Goal: Information Seeking & Learning: Learn about a topic

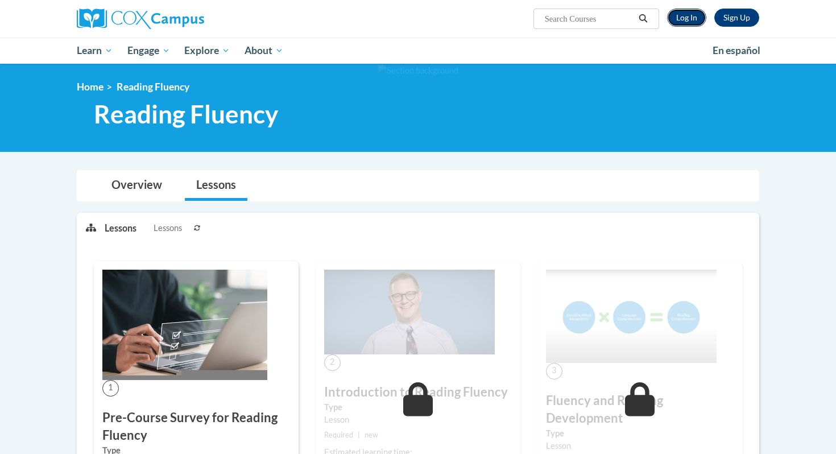
click at [678, 19] on link "Log In" at bounding box center [686, 18] width 39 height 18
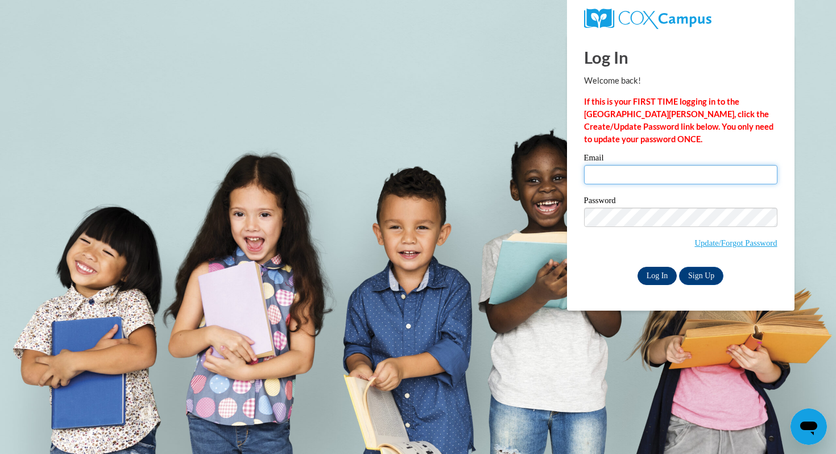
type input "agruber@mtsd.k12.wi.us"
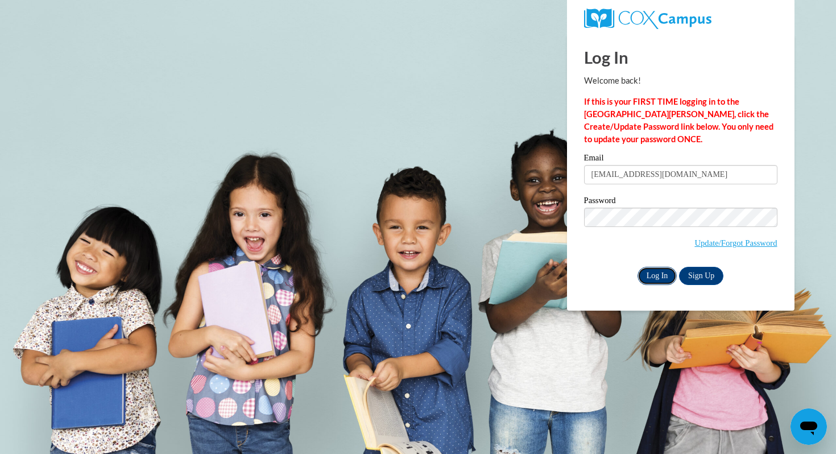
click at [657, 275] on input "Log In" at bounding box center [658, 276] width 40 height 18
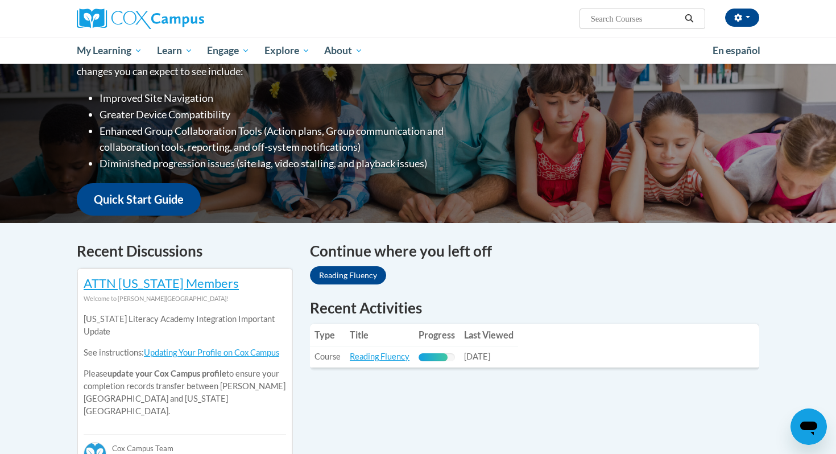
scroll to position [179, 0]
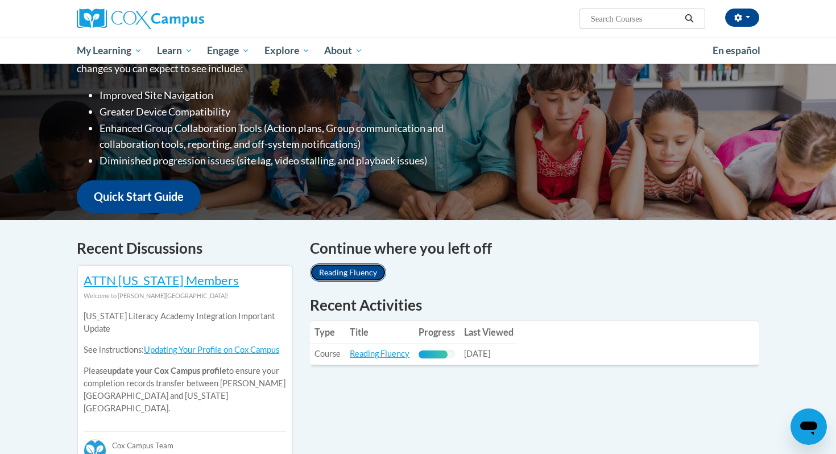
click at [366, 274] on link "Reading Fluency" at bounding box center [348, 272] width 76 height 18
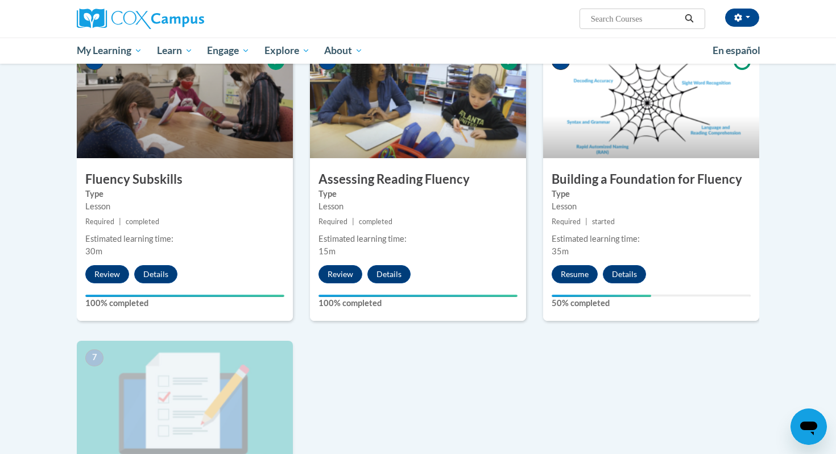
scroll to position [584, 0]
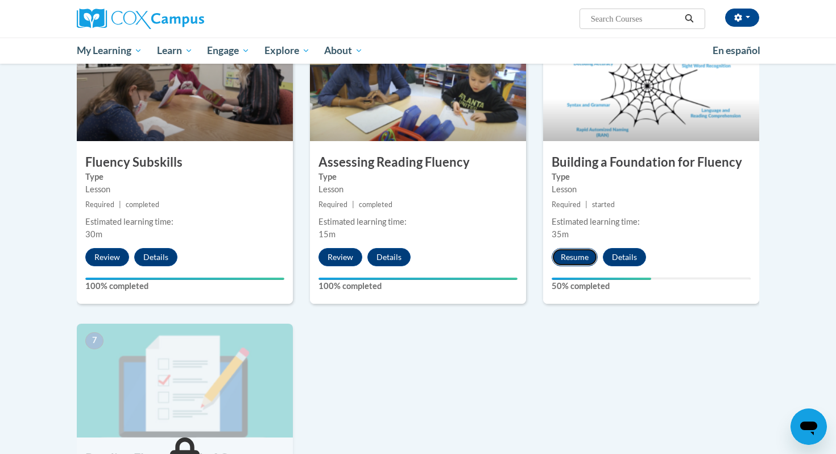
click at [566, 257] on button "Resume" at bounding box center [575, 257] width 46 height 18
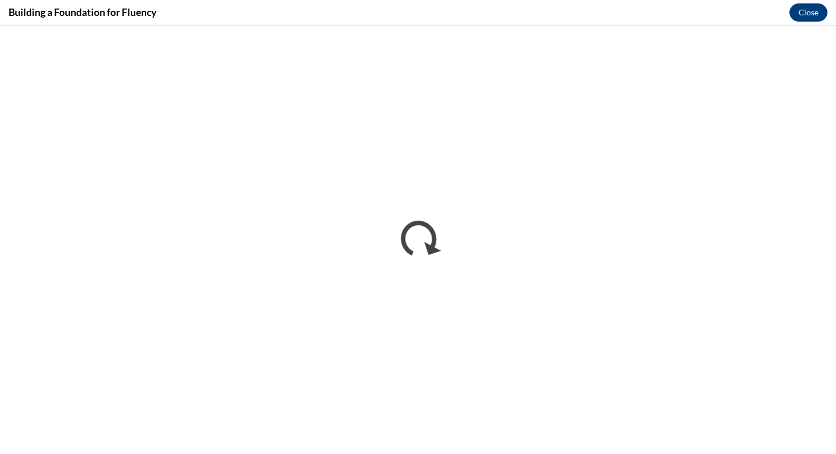
scroll to position [0, 0]
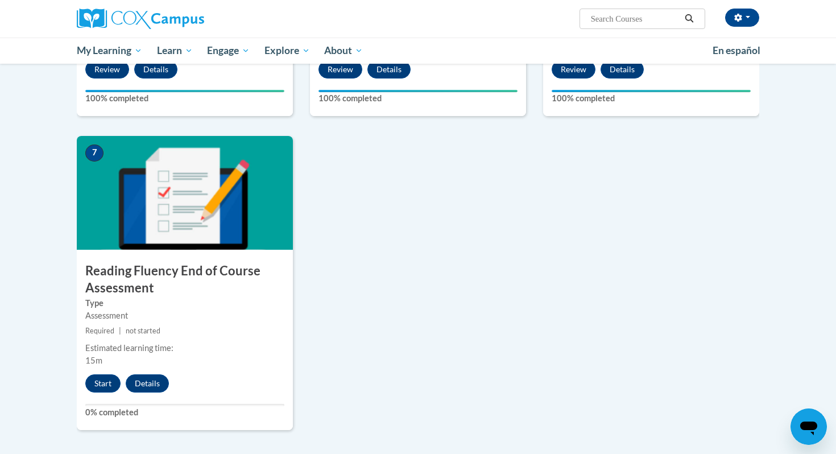
scroll to position [796, 0]
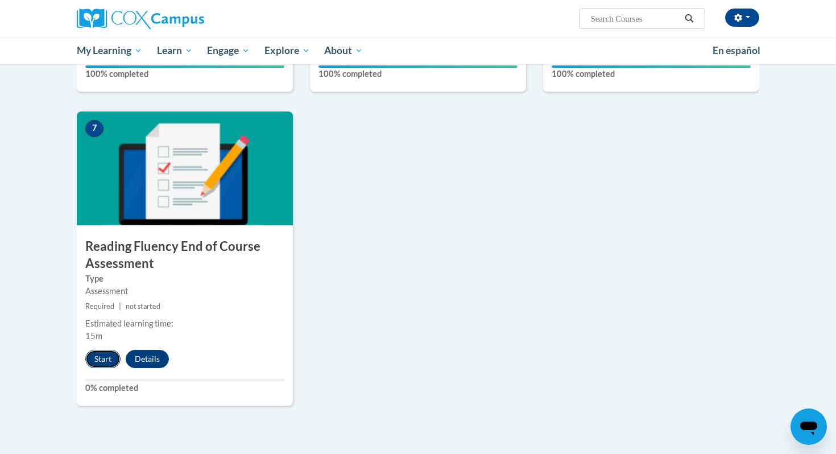
click at [106, 356] on button "Start" at bounding box center [102, 359] width 35 height 18
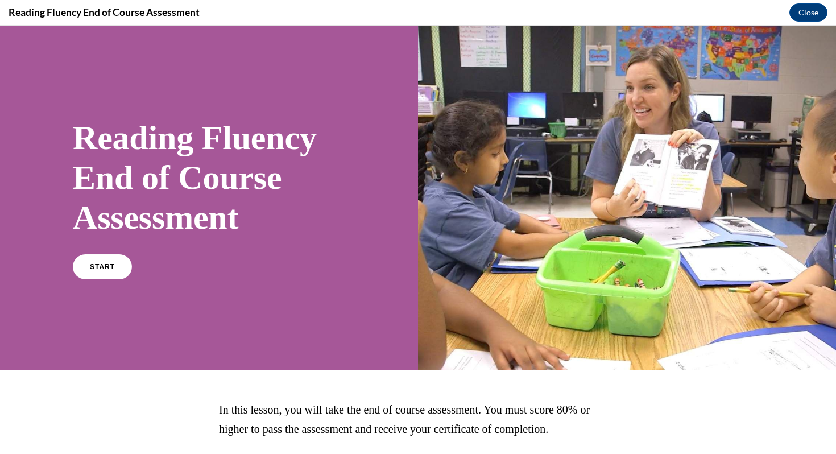
scroll to position [0, 0]
click at [123, 262] on link "START" at bounding box center [102, 267] width 62 height 26
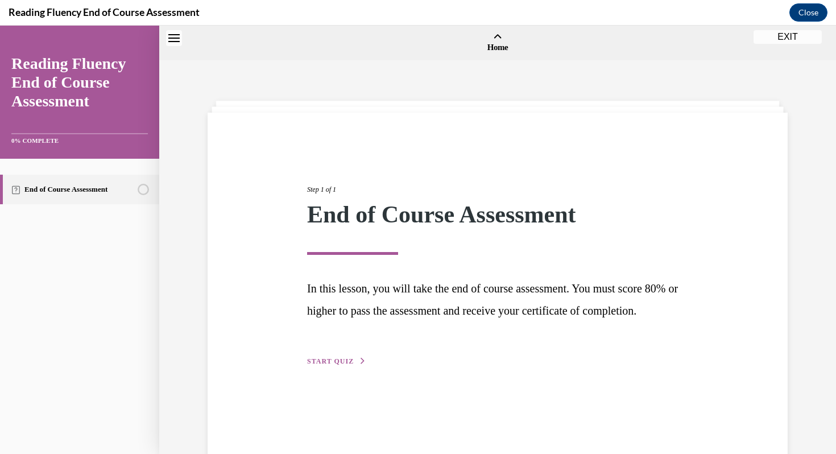
scroll to position [35, 0]
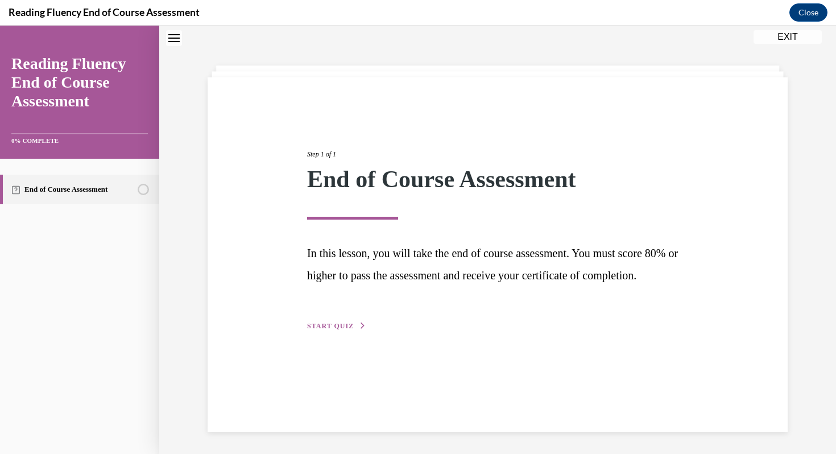
click at [345, 330] on span "START QUIZ" at bounding box center [330, 326] width 47 height 8
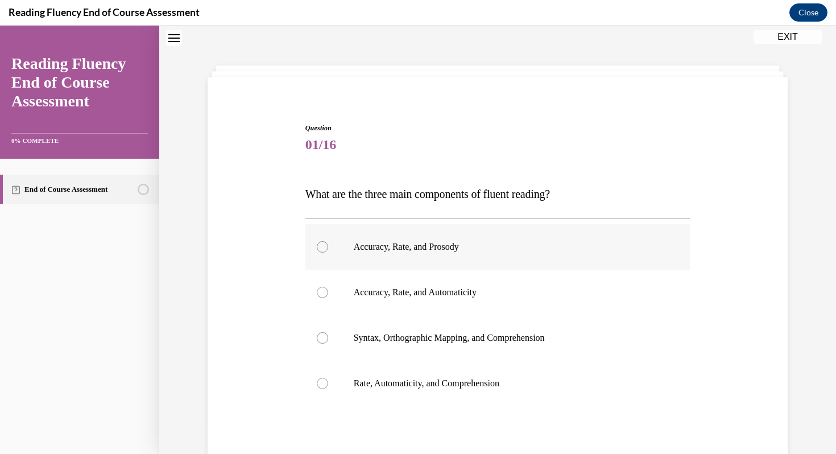
click at [344, 249] on label "Accuracy, Rate, and Prosody" at bounding box center [498, 247] width 385 height 46
click at [328, 249] on input "Accuracy, Rate, and Prosody" at bounding box center [322, 246] width 11 height 11
radio input "true"
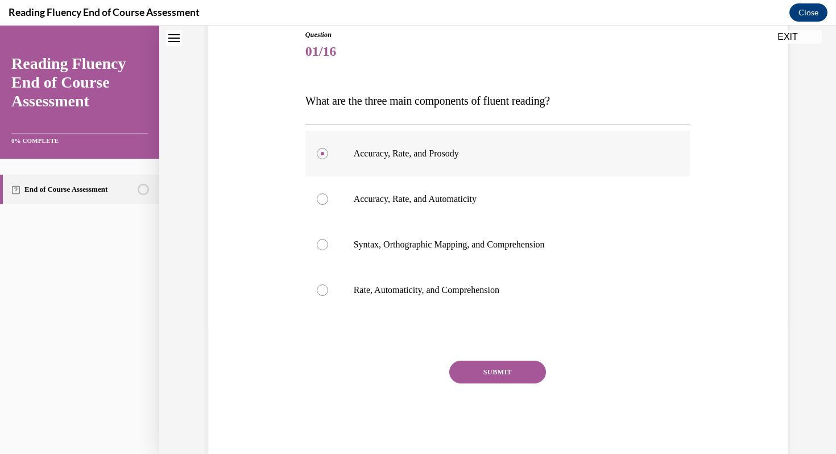
scroll to position [151, 0]
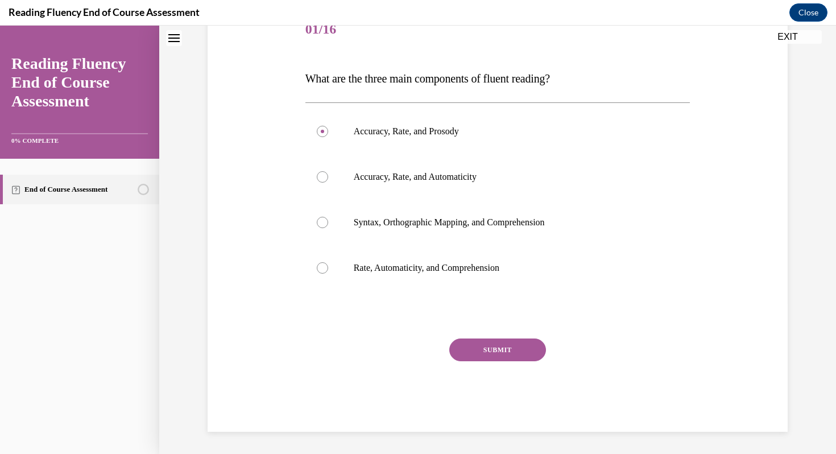
click at [475, 346] on button "SUBMIT" at bounding box center [497, 350] width 97 height 23
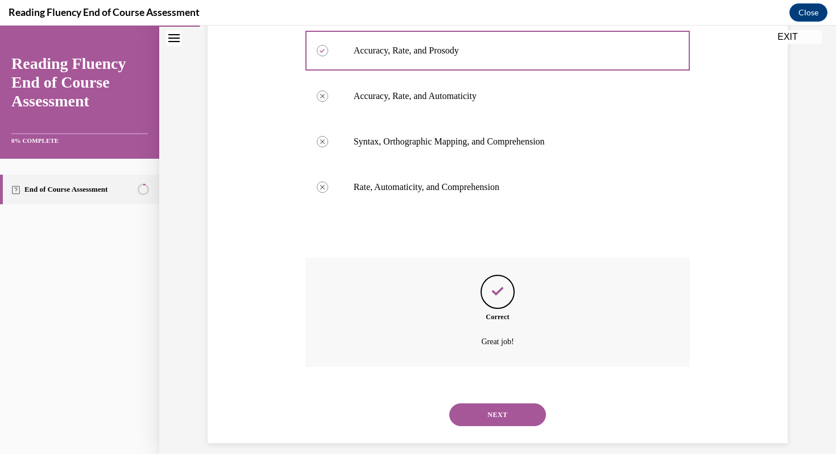
scroll to position [244, 0]
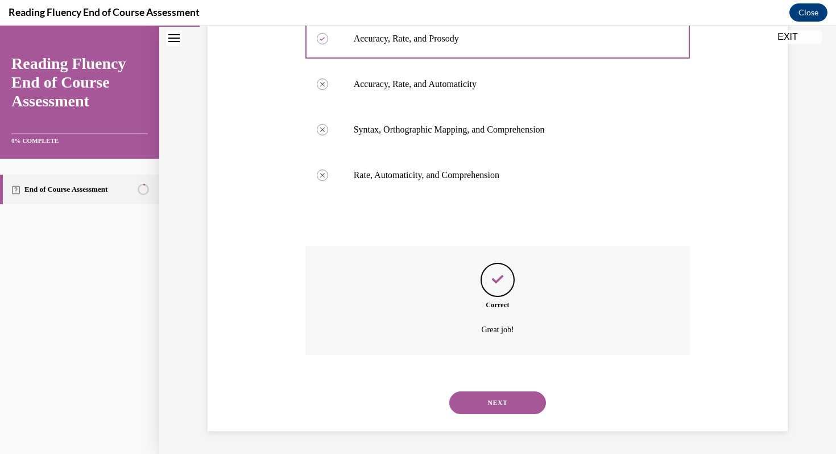
click at [474, 397] on button "NEXT" at bounding box center [497, 402] width 97 height 23
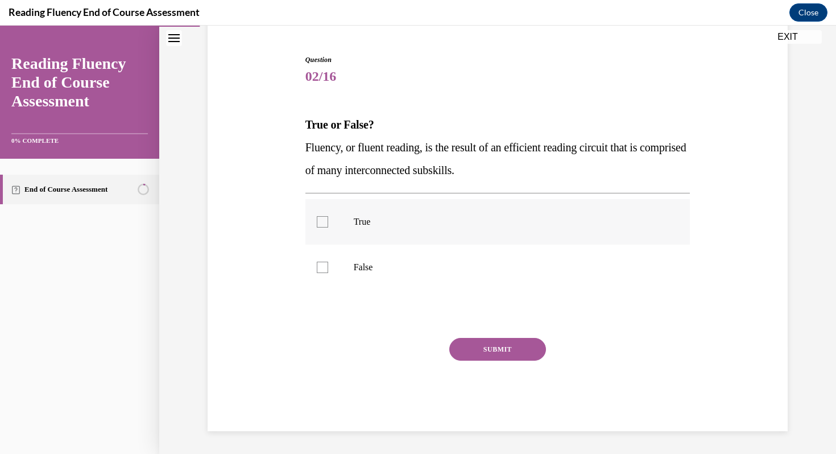
click at [348, 223] on label "True" at bounding box center [498, 222] width 385 height 46
click at [328, 223] on input "True" at bounding box center [322, 221] width 11 height 11
checkbox input "true"
click at [482, 348] on button "SUBMIT" at bounding box center [497, 349] width 97 height 23
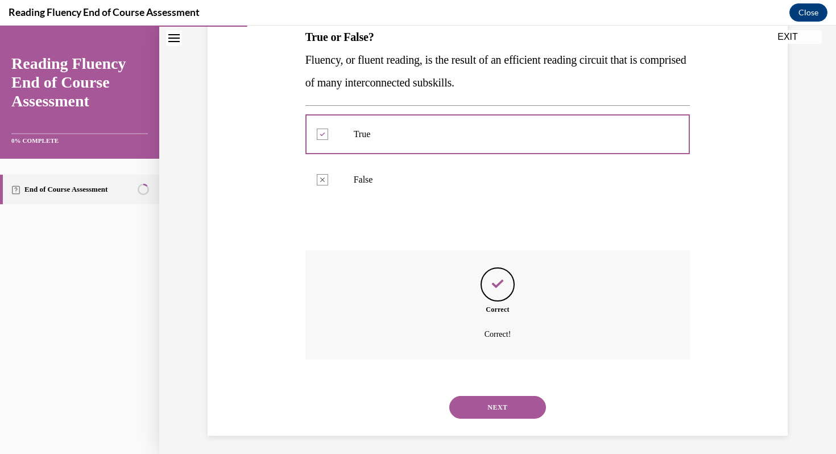
scroll to position [196, 0]
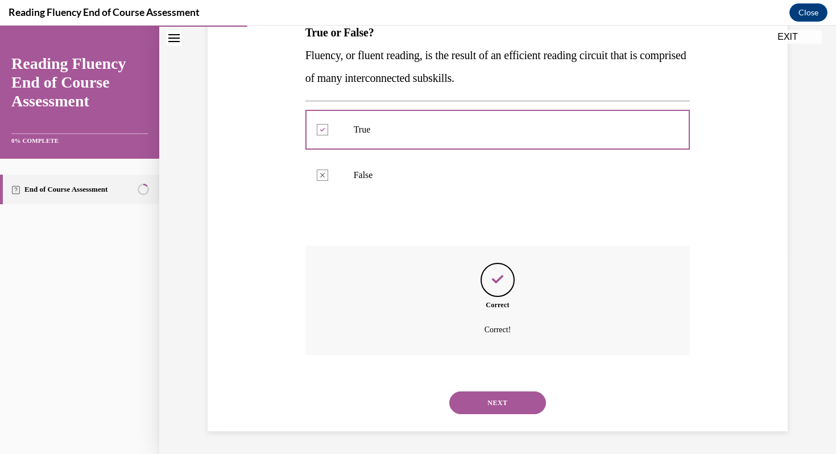
click at [485, 408] on button "NEXT" at bounding box center [497, 402] width 97 height 23
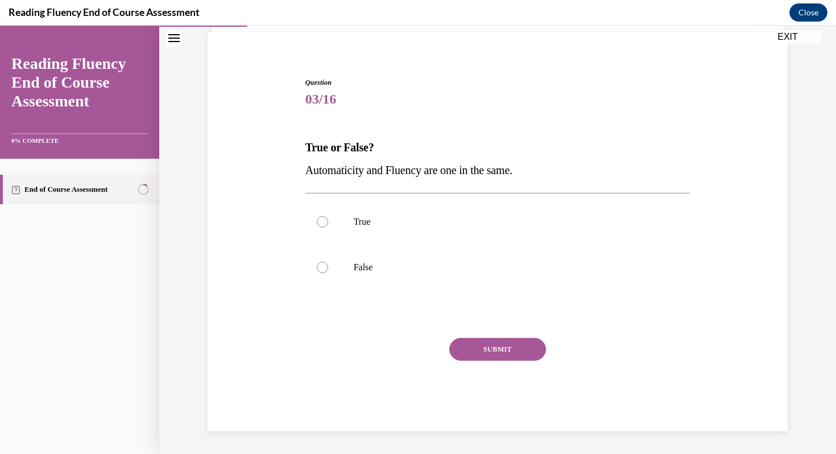
scroll to position [81, 0]
click at [324, 267] on div at bounding box center [322, 267] width 11 height 11
click at [324, 267] on input "False" at bounding box center [322, 267] width 11 height 11
radio input "true"
click at [512, 358] on button "SUBMIT" at bounding box center [497, 349] width 97 height 23
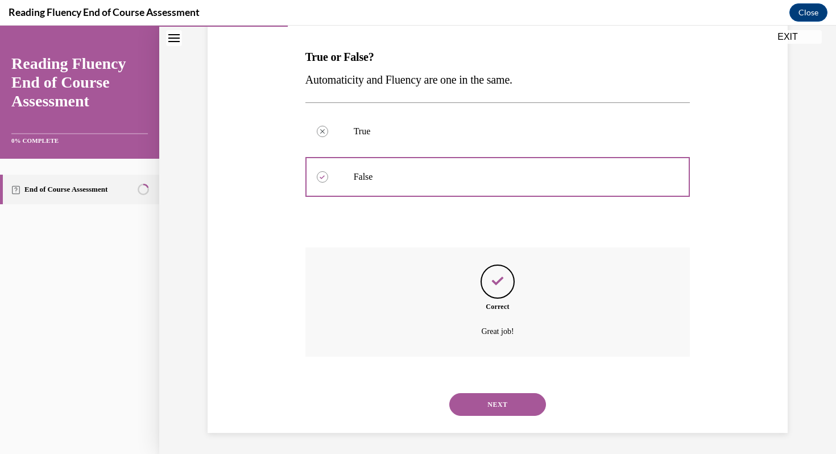
scroll to position [173, 0]
click at [498, 396] on button "NEXT" at bounding box center [497, 402] width 97 height 23
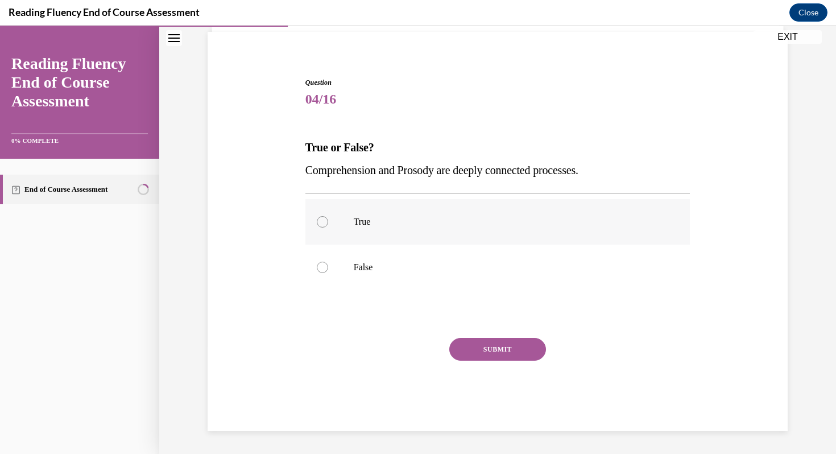
click at [371, 226] on p "True" at bounding box center [508, 221] width 308 height 11
click at [328, 226] on input "True" at bounding box center [322, 221] width 11 height 11
radio input "true"
click at [469, 341] on button "SUBMIT" at bounding box center [497, 349] width 97 height 23
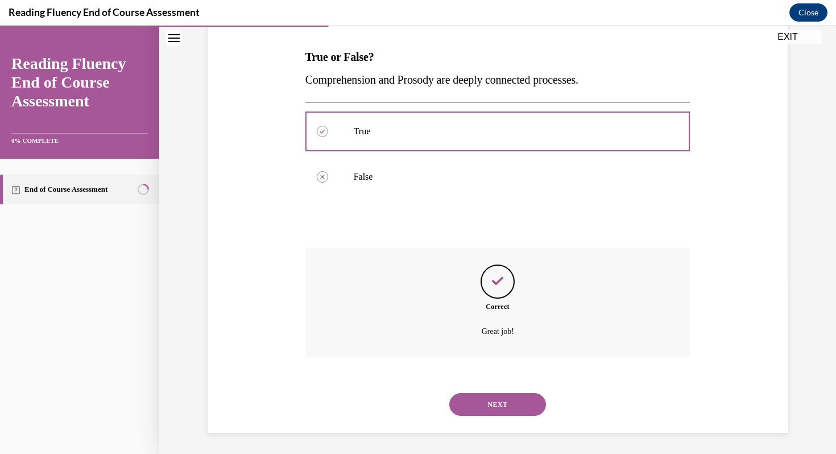
scroll to position [173, 0]
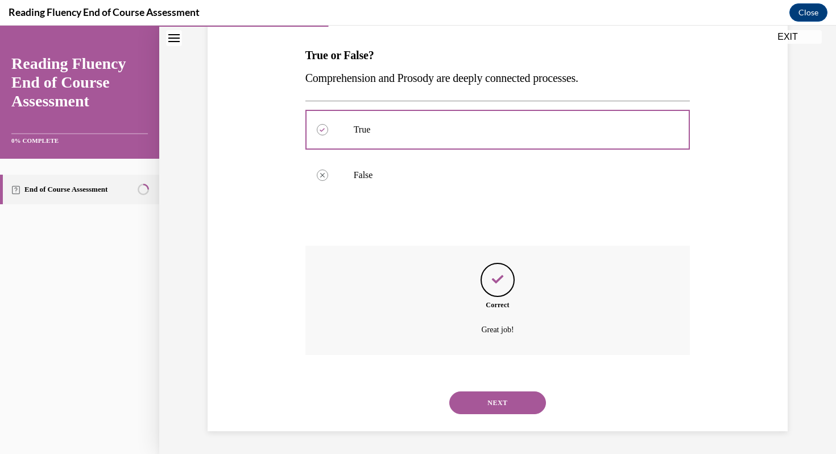
click at [481, 410] on button "NEXT" at bounding box center [497, 402] width 97 height 23
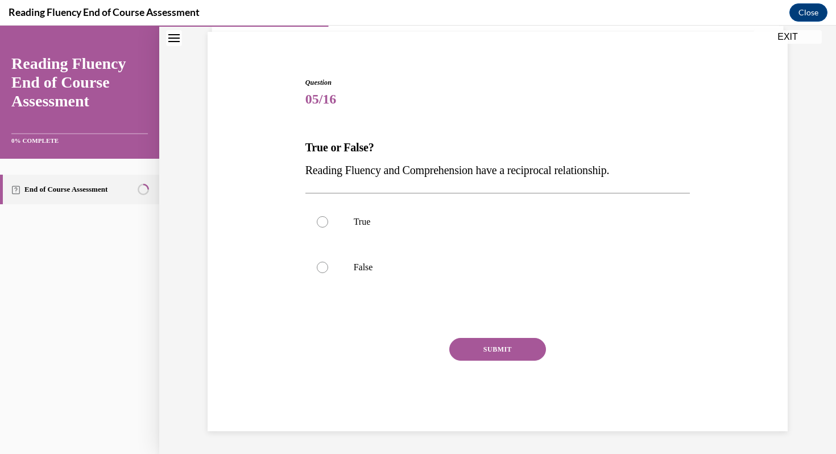
scroll to position [81, 0]
click at [340, 225] on label "True" at bounding box center [498, 222] width 385 height 46
click at [328, 225] on input "True" at bounding box center [322, 221] width 11 height 11
radio input "true"
click at [475, 346] on button "SUBMIT" at bounding box center [497, 349] width 97 height 23
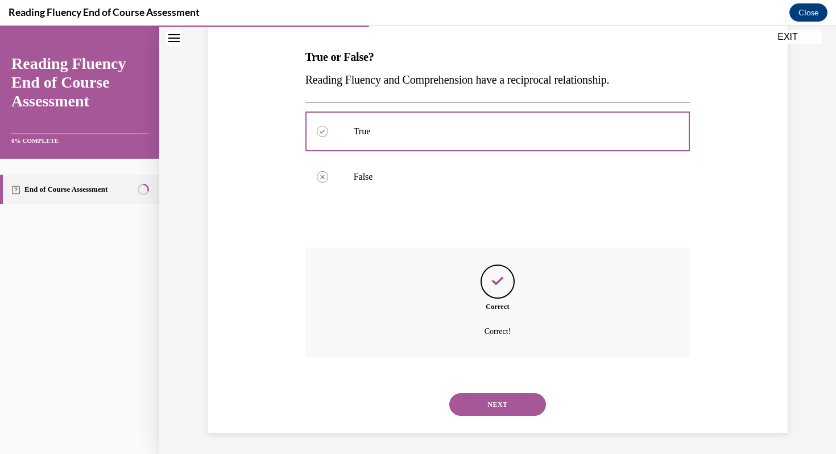
scroll to position [173, 0]
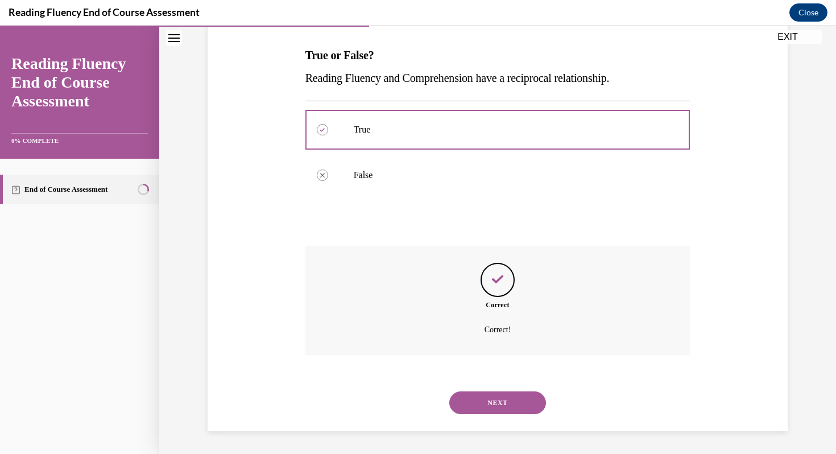
click at [479, 397] on button "NEXT" at bounding box center [497, 402] width 97 height 23
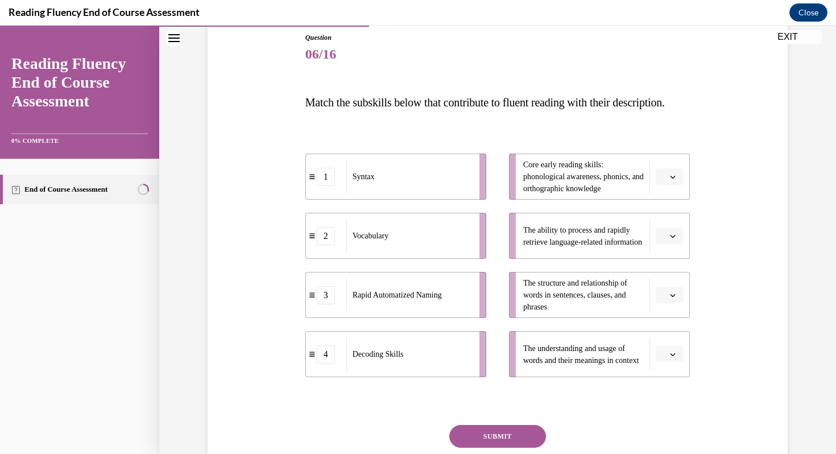
scroll to position [127, 0]
click at [660, 243] on button "button" at bounding box center [670, 234] width 28 height 17
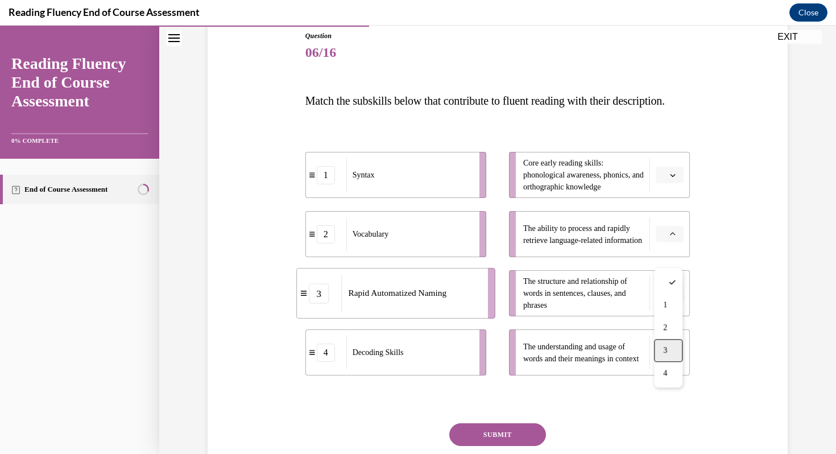
click at [661, 352] on div "3" at bounding box center [668, 350] width 28 height 23
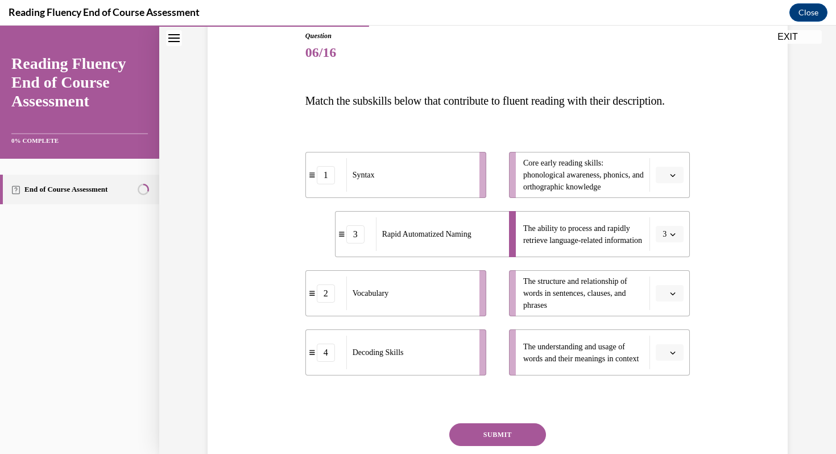
click at [677, 357] on span "button" at bounding box center [673, 353] width 8 height 8
click at [671, 354] on icon "button" at bounding box center [673, 353] width 5 height 3
drag, startPoint x: 673, startPoint y: 291, endPoint x: 671, endPoint y: 307, distance: 15.5
click at [671, 307] on div "1 2 3 4" at bounding box center [668, 304] width 28 height 119
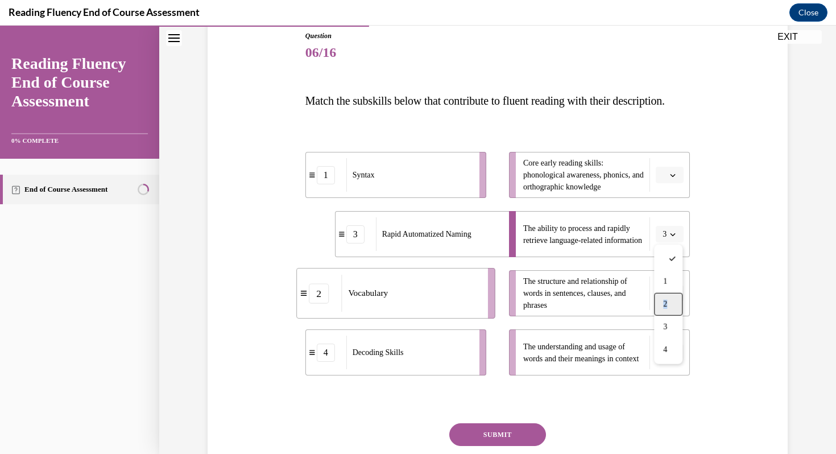
click at [671, 307] on div "2" at bounding box center [668, 304] width 28 height 23
click at [676, 302] on button "button" at bounding box center [670, 293] width 28 height 17
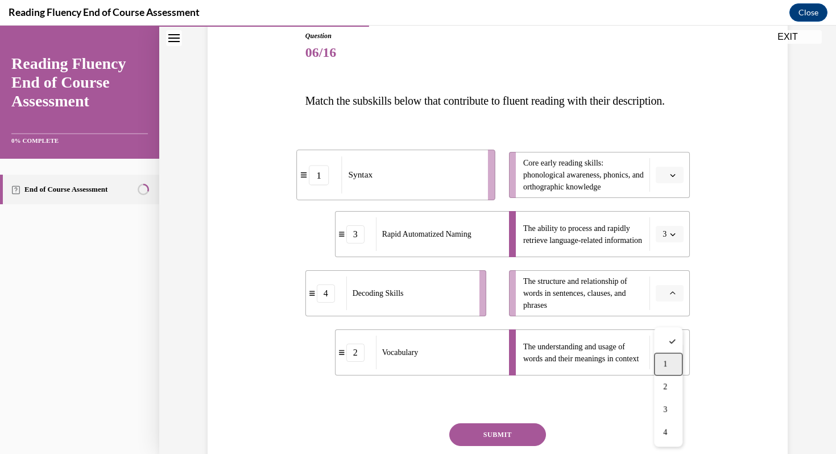
click at [665, 363] on span "1" at bounding box center [665, 364] width 4 height 9
click at [669, 179] on span "button" at bounding box center [673, 175] width 8 height 8
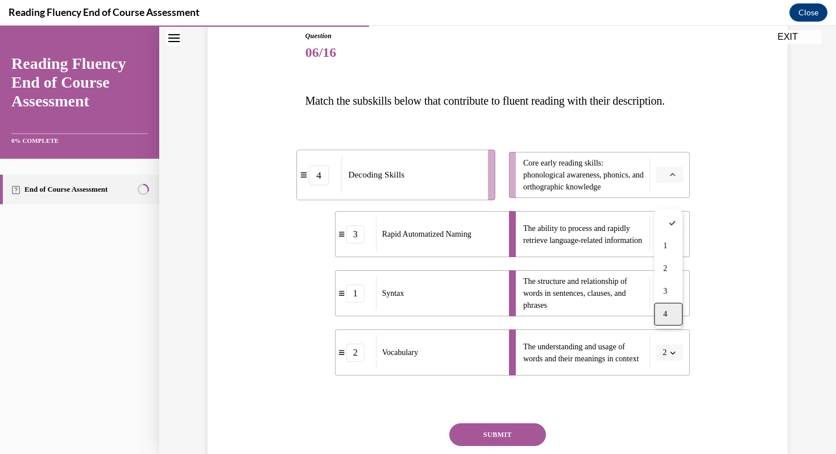
click at [663, 316] on div "4" at bounding box center [668, 314] width 28 height 23
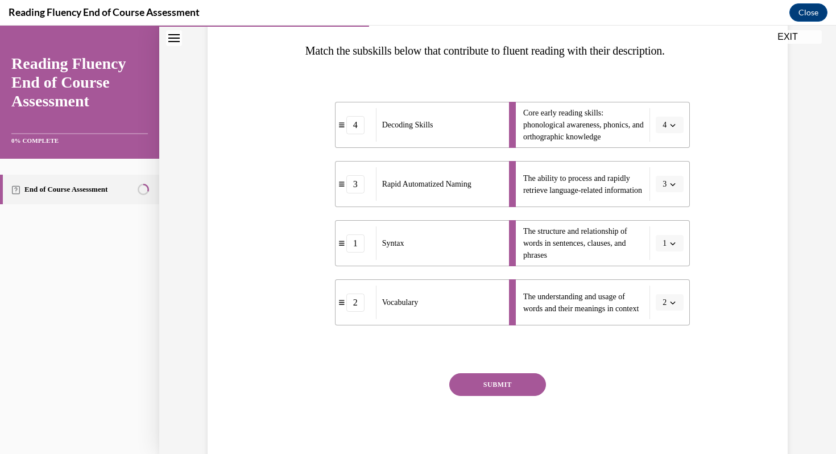
click at [480, 396] on button "SUBMIT" at bounding box center [497, 384] width 97 height 23
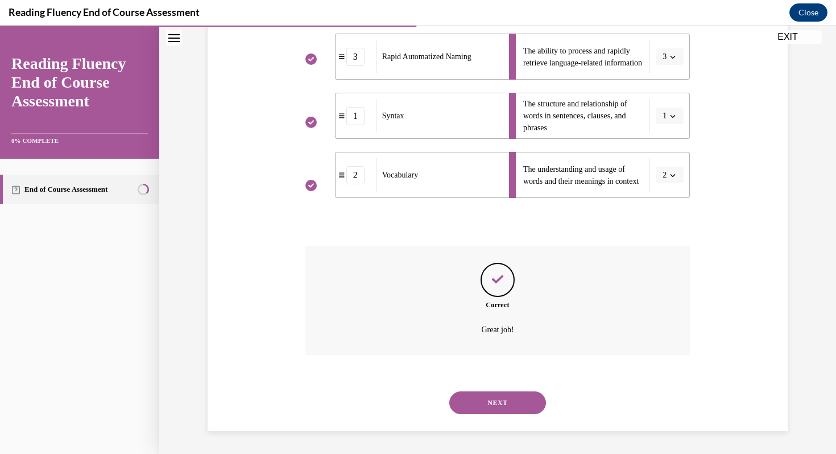
scroll to position [328, 0]
click at [484, 411] on button "NEXT" at bounding box center [497, 402] width 97 height 23
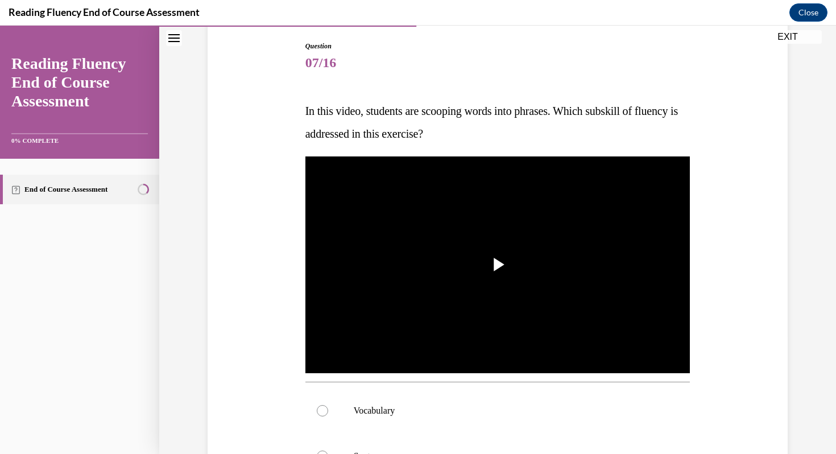
scroll to position [121, 0]
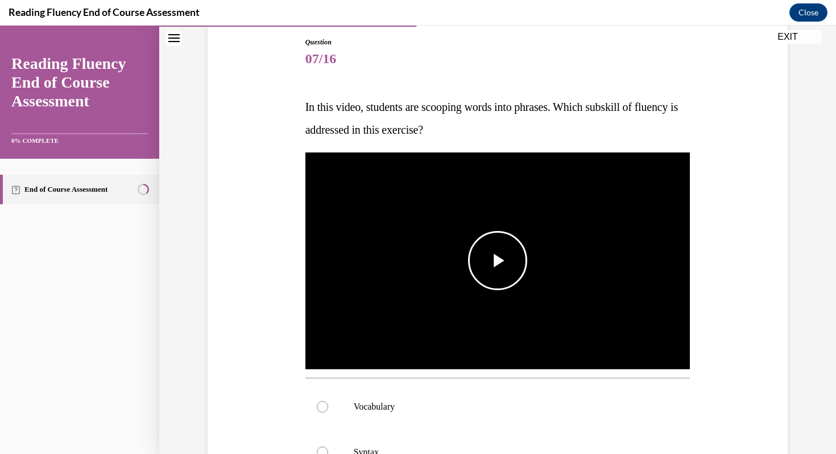
click at [498, 261] on span "Video player" at bounding box center [498, 261] width 0 height 0
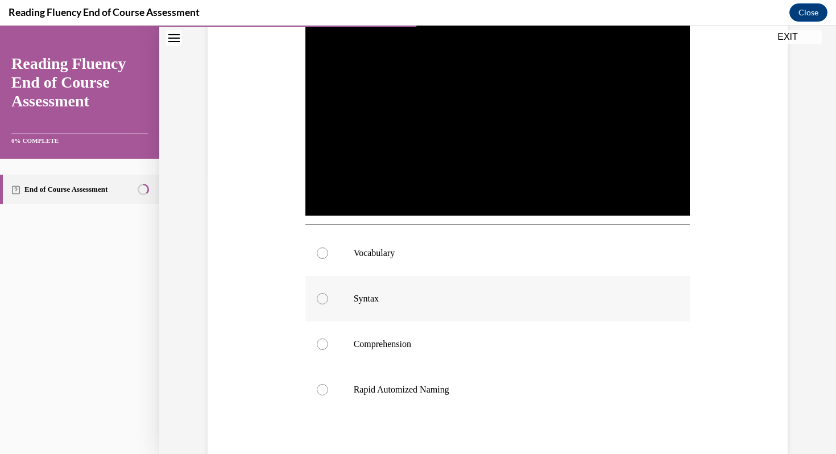
scroll to position [275, 0]
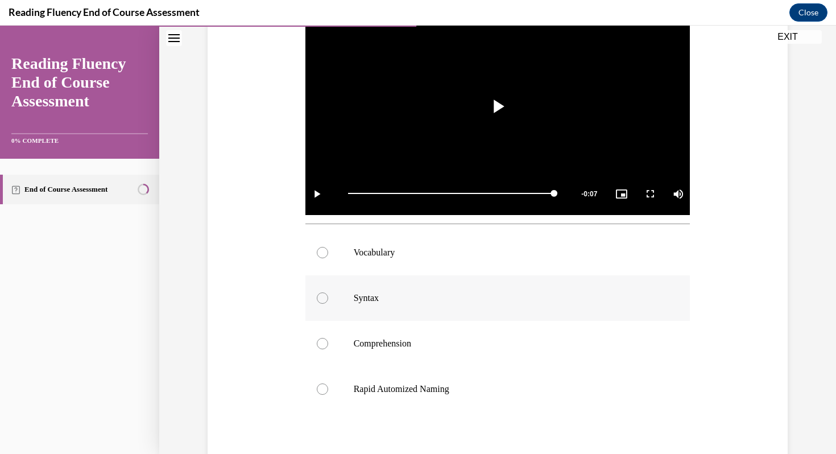
click at [333, 293] on label "Syntax" at bounding box center [498, 298] width 385 height 46
click at [328, 293] on input "Syntax" at bounding box center [322, 297] width 11 height 11
radio input "true"
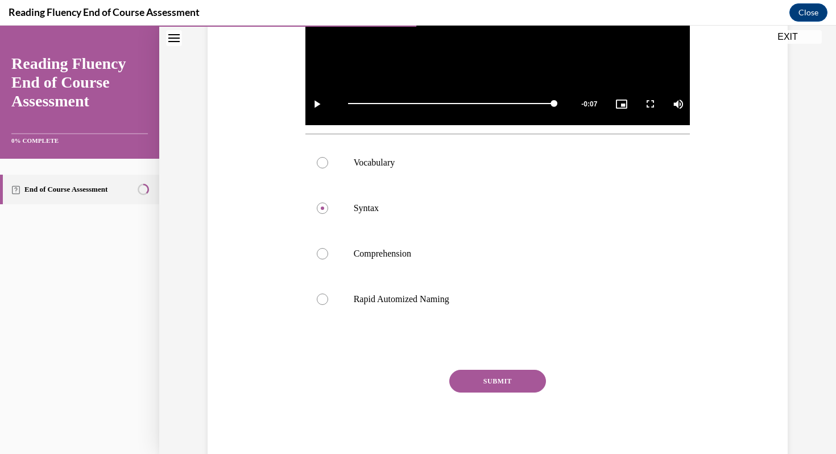
click at [526, 381] on button "SUBMIT" at bounding box center [497, 381] width 97 height 23
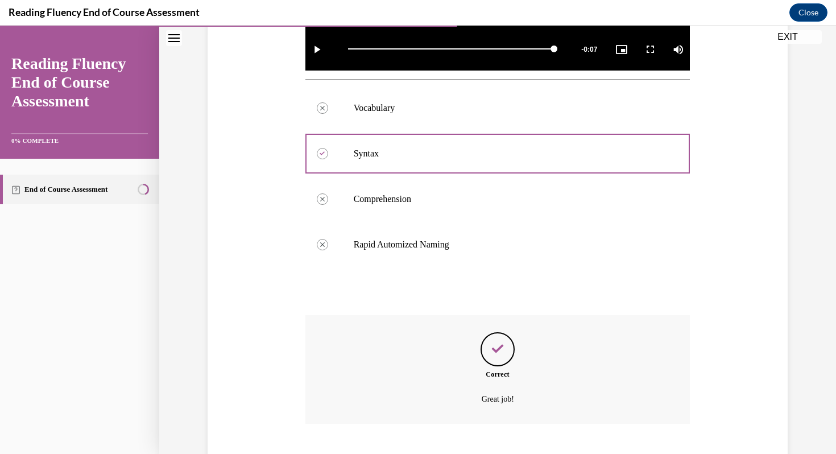
scroll to position [489, 0]
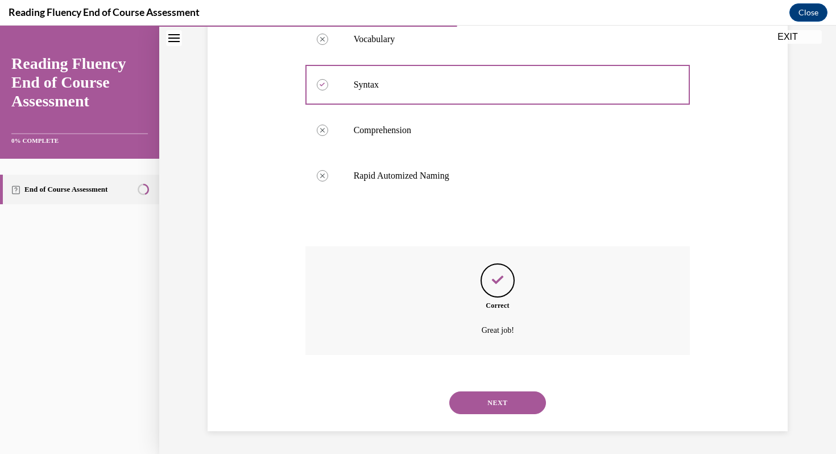
click at [508, 401] on button "NEXT" at bounding box center [497, 402] width 97 height 23
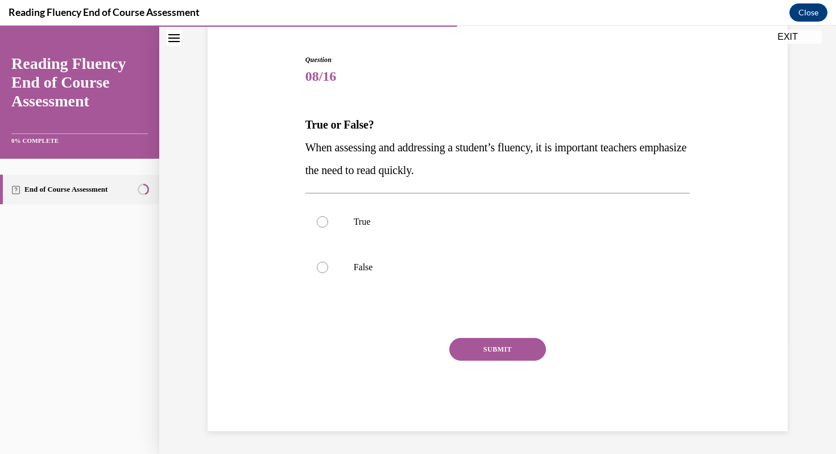
scroll to position [104, 0]
click at [345, 262] on label "False" at bounding box center [498, 268] width 385 height 46
click at [328, 262] on input "False" at bounding box center [322, 267] width 11 height 11
radio input "true"
click at [471, 352] on button "SUBMIT" at bounding box center [497, 349] width 97 height 23
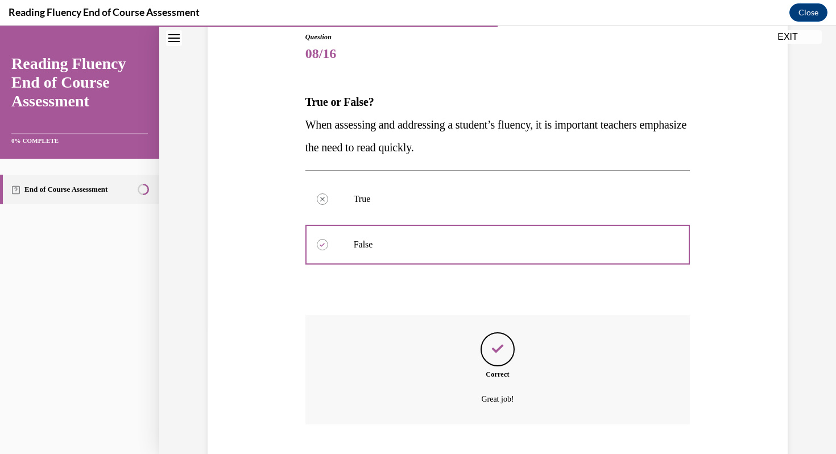
scroll to position [196, 0]
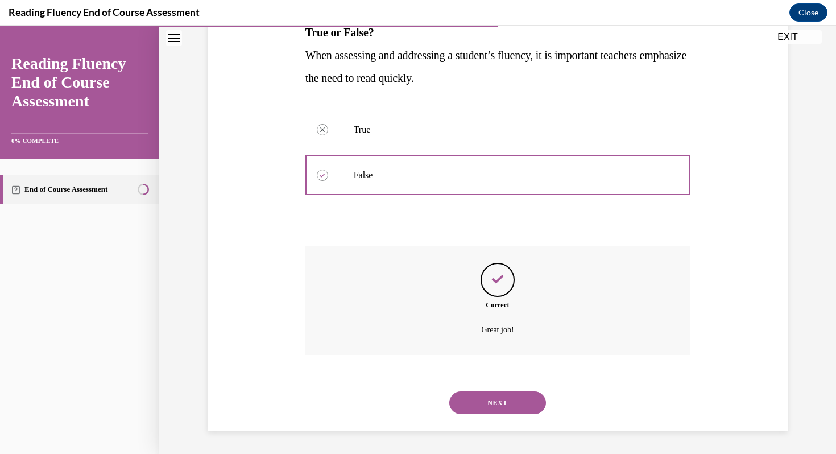
click at [473, 395] on button "NEXT" at bounding box center [497, 402] width 97 height 23
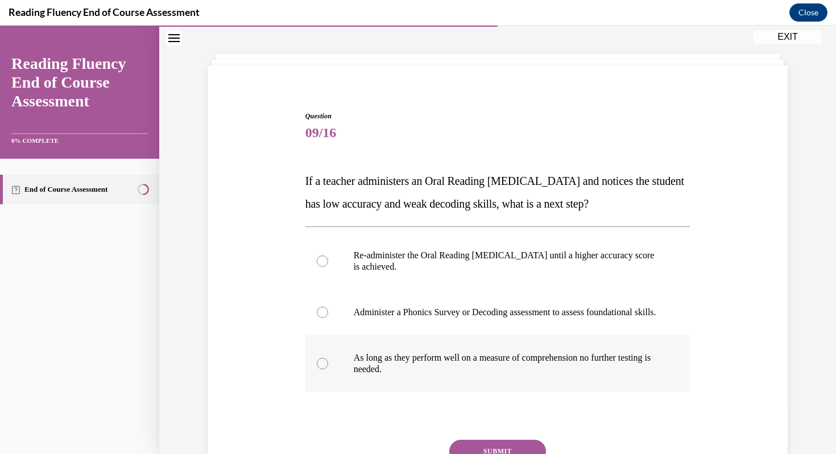
scroll to position [57, 0]
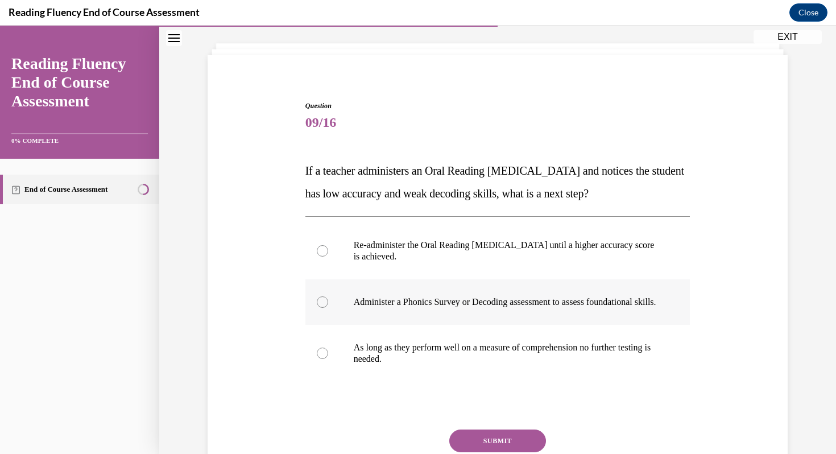
click at [325, 305] on div at bounding box center [322, 301] width 11 height 11
click at [325, 305] on input "Administer a Phonics Survey or Decoding assessment to assess foundational skill…" at bounding box center [322, 301] width 11 height 11
radio input "true"
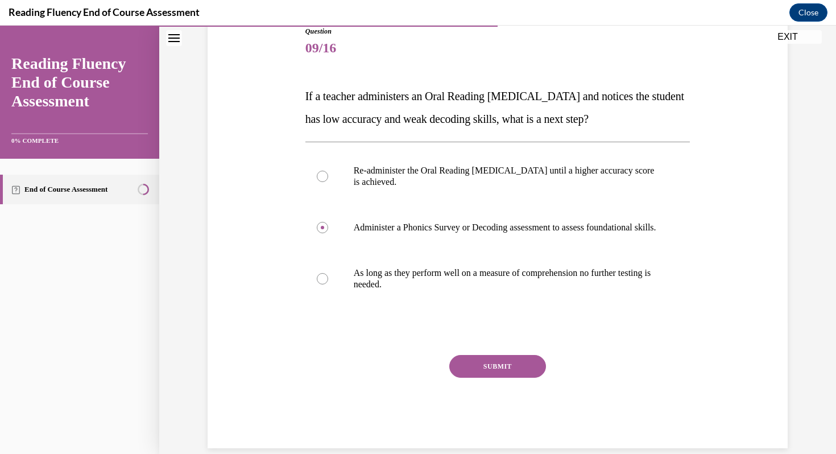
click at [511, 373] on button "SUBMIT" at bounding box center [497, 366] width 97 height 23
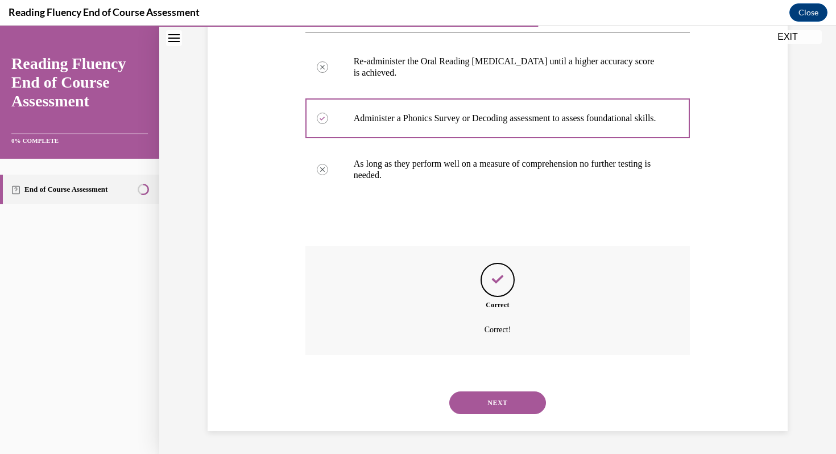
scroll to position [253, 0]
click at [484, 412] on button "NEXT" at bounding box center [497, 402] width 97 height 23
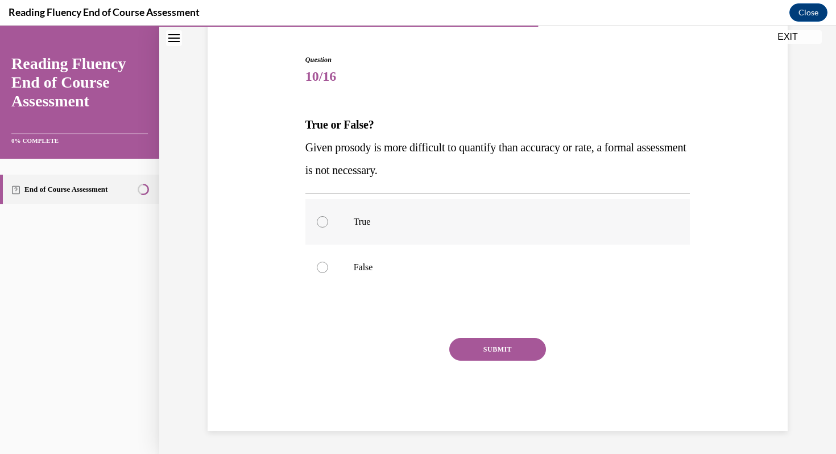
click at [340, 222] on label "True" at bounding box center [498, 222] width 385 height 46
click at [328, 222] on input "True" at bounding box center [322, 221] width 11 height 11
radio input "true"
click at [489, 344] on button "SUBMIT" at bounding box center [497, 349] width 97 height 23
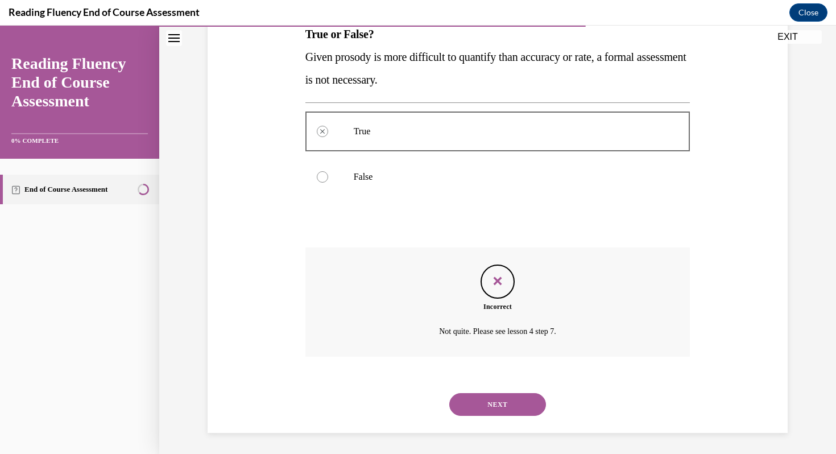
scroll to position [196, 0]
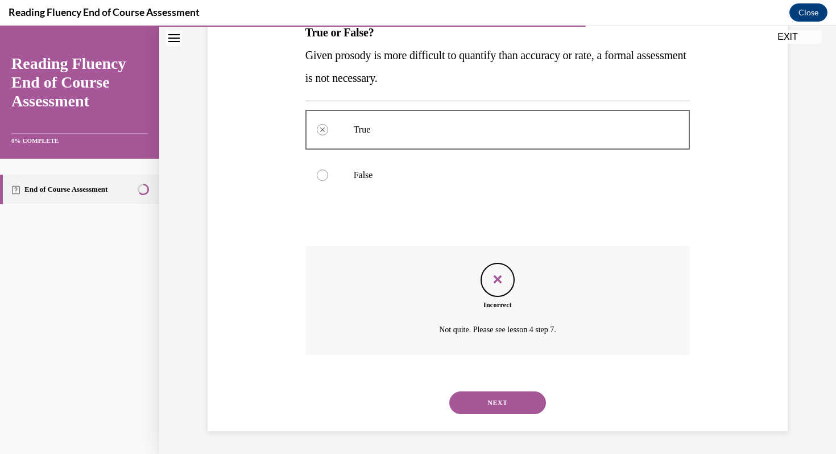
click at [501, 403] on button "NEXT" at bounding box center [497, 402] width 97 height 23
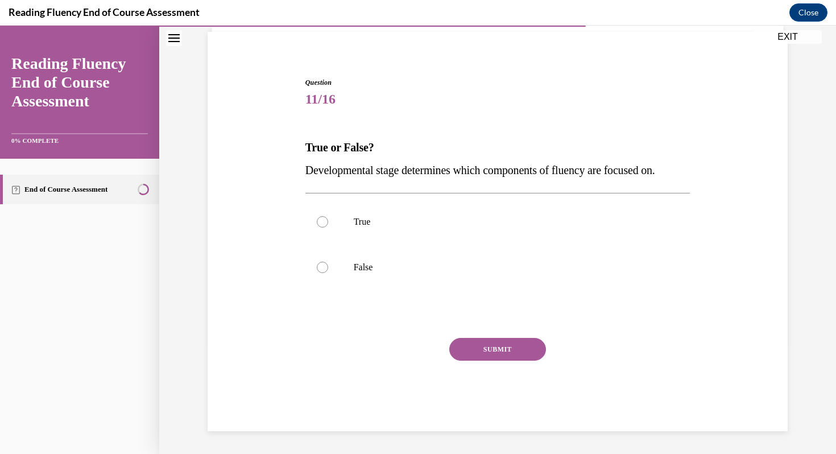
scroll to position [81, 0]
click at [357, 233] on label "True" at bounding box center [498, 222] width 385 height 46
click at [328, 228] on input "True" at bounding box center [322, 221] width 11 height 11
radio input "true"
click at [480, 357] on button "SUBMIT" at bounding box center [497, 349] width 97 height 23
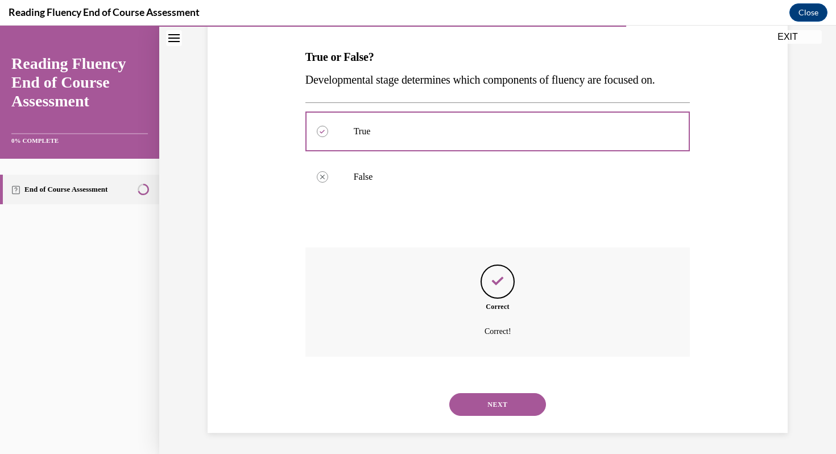
scroll to position [173, 0]
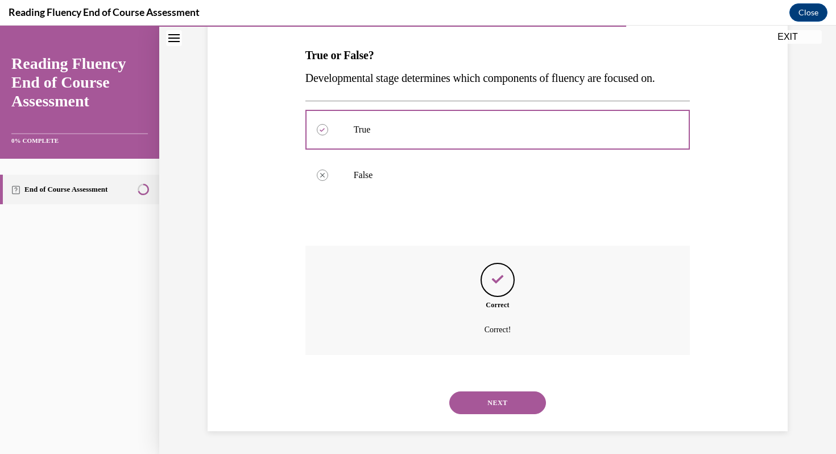
click at [479, 399] on button "NEXT" at bounding box center [497, 402] width 97 height 23
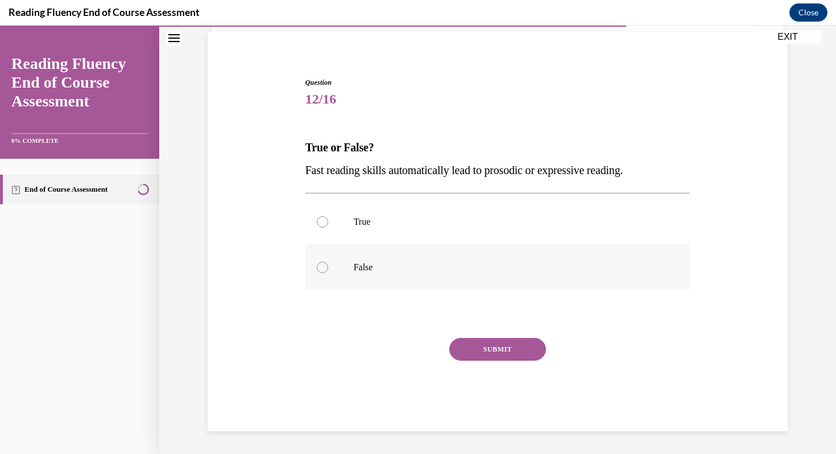
click at [360, 257] on label "False" at bounding box center [498, 268] width 385 height 46
click at [328, 262] on input "False" at bounding box center [322, 267] width 11 height 11
radio input "true"
click at [470, 344] on button "SUBMIT" at bounding box center [497, 349] width 97 height 23
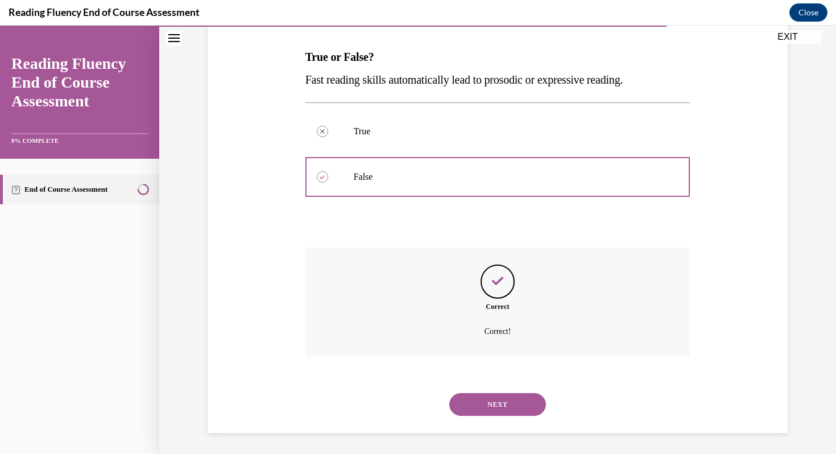
scroll to position [173, 0]
click at [491, 394] on button "NEXT" at bounding box center [497, 402] width 97 height 23
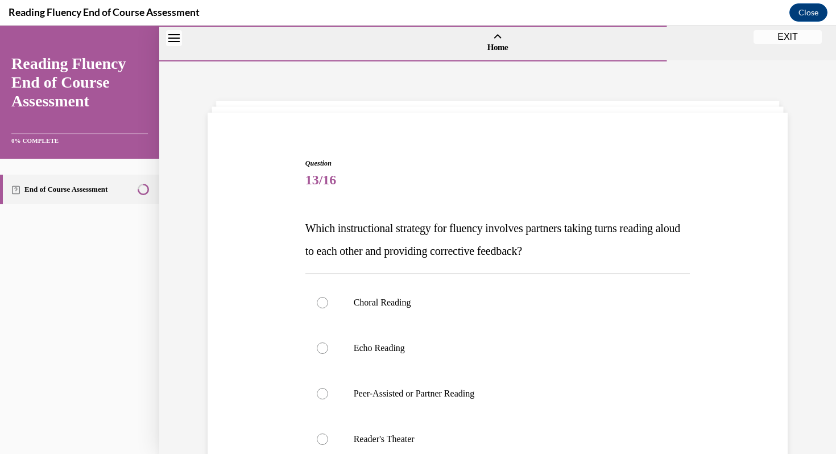
scroll to position [50, 0]
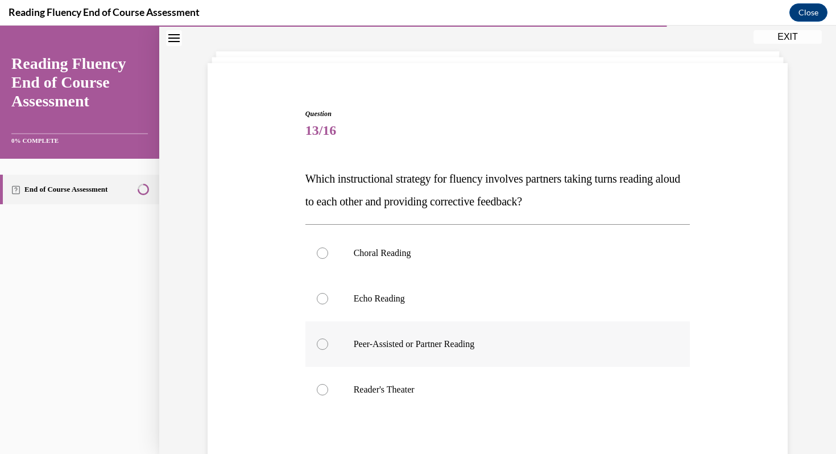
click at [320, 344] on div at bounding box center [322, 344] width 11 height 11
click at [320, 344] on input "Peer-Assisted or Partner Reading" at bounding box center [322, 344] width 11 height 11
radio input "true"
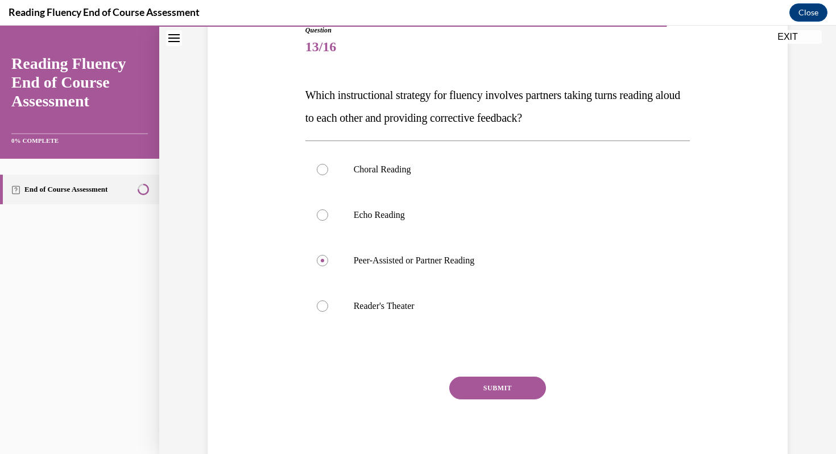
click at [504, 385] on button "SUBMIT" at bounding box center [497, 388] width 97 height 23
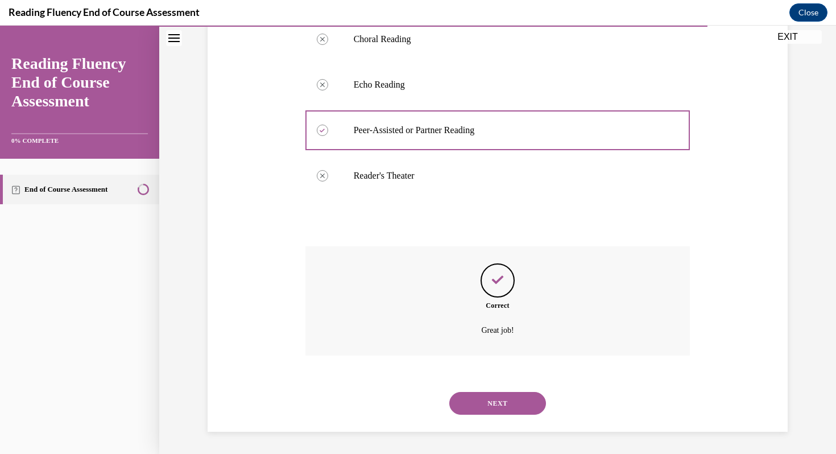
scroll to position [264, 0]
click at [501, 404] on button "NEXT" at bounding box center [497, 402] width 97 height 23
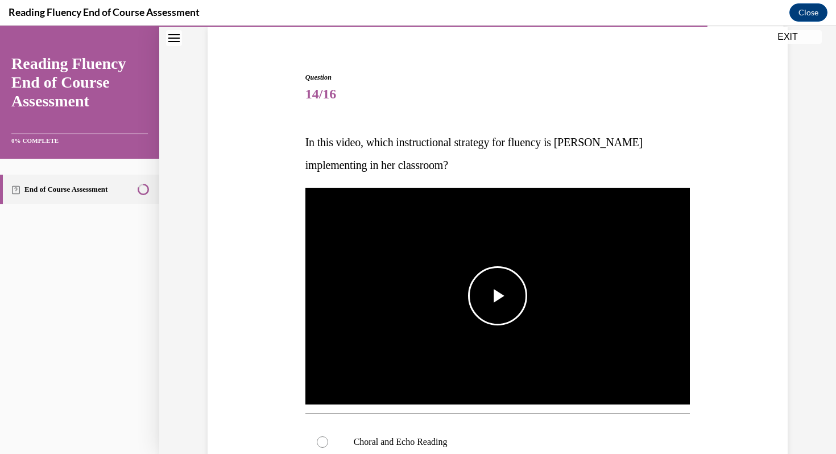
scroll to position [87, 0]
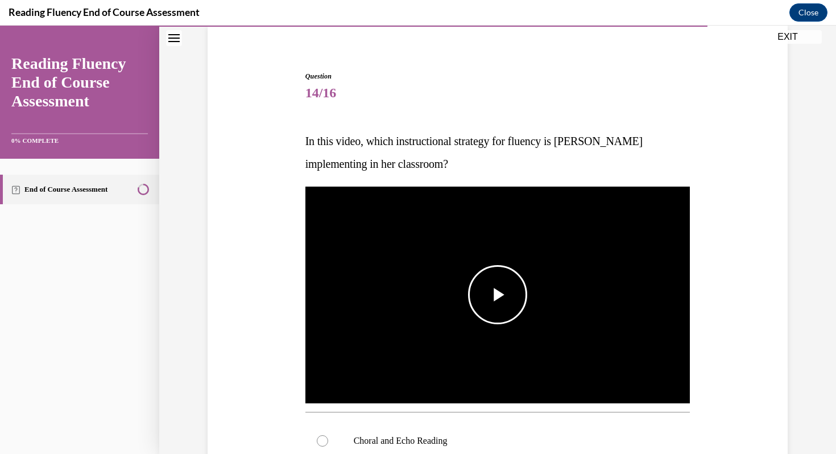
click at [498, 295] on span "Video player" at bounding box center [498, 295] width 0 height 0
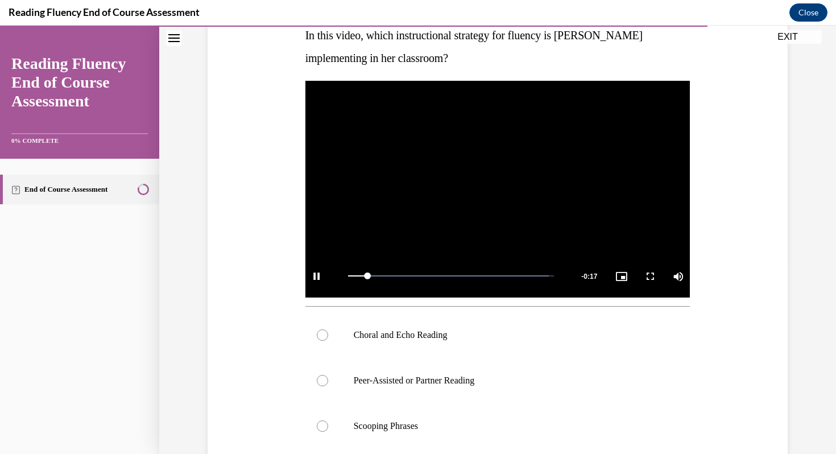
scroll to position [254, 0]
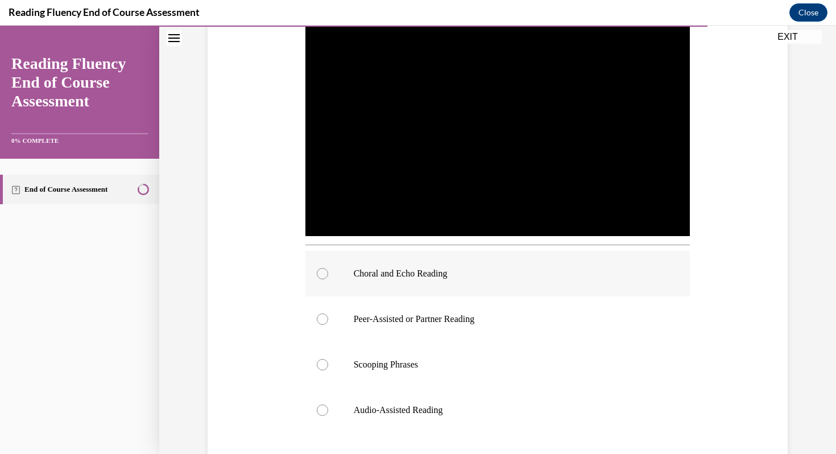
click at [322, 273] on div at bounding box center [322, 273] width 11 height 11
click at [322, 273] on input "Choral and Echo Reading" at bounding box center [322, 273] width 11 height 11
radio input "true"
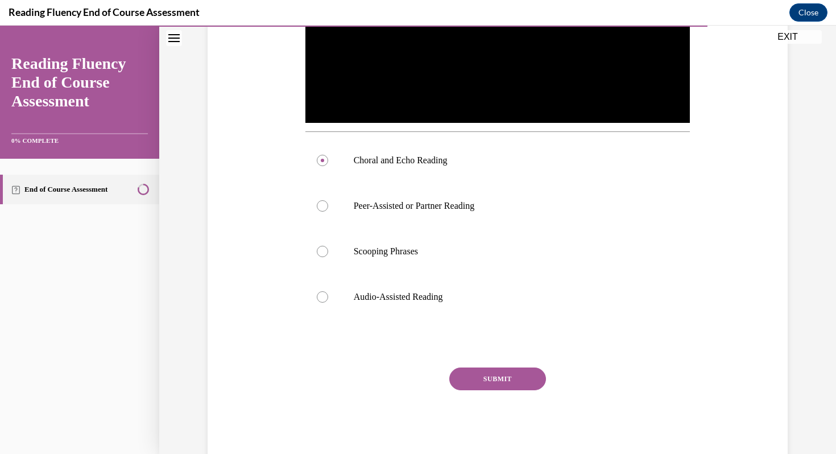
click at [496, 373] on button "SUBMIT" at bounding box center [497, 379] width 97 height 23
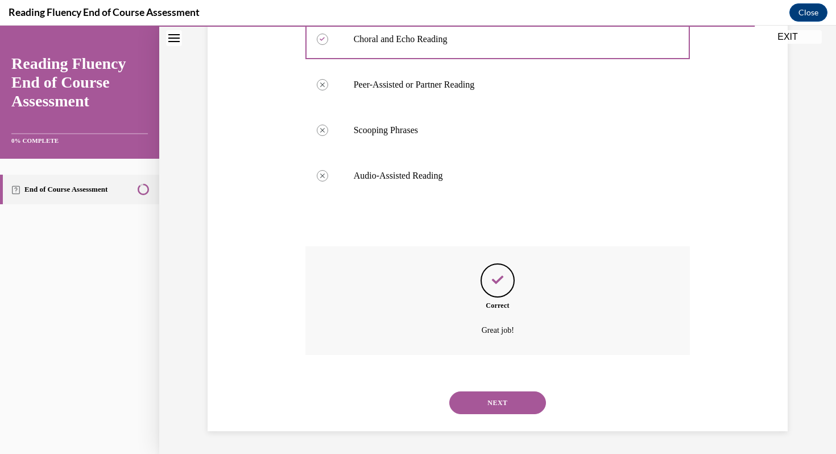
scroll to position [489, 0]
click at [481, 402] on button "NEXT" at bounding box center [497, 402] width 97 height 23
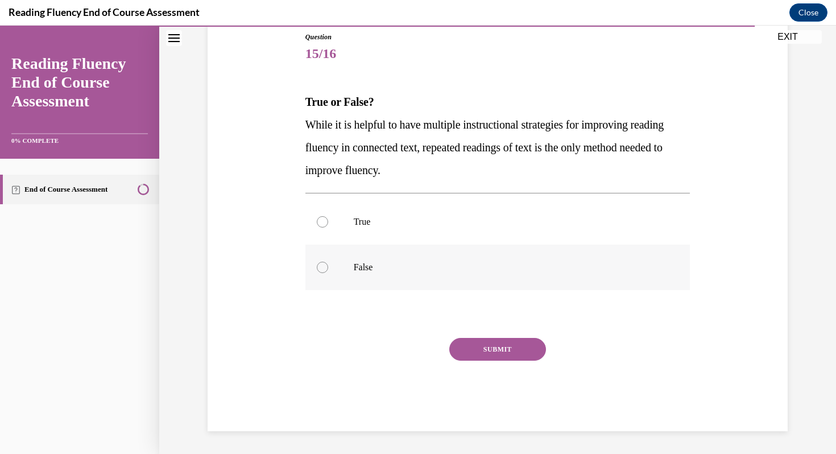
click at [332, 264] on label "False" at bounding box center [498, 268] width 385 height 46
click at [328, 264] on input "False" at bounding box center [322, 267] width 11 height 11
radio input "true"
click at [476, 339] on button "SUBMIT" at bounding box center [497, 349] width 97 height 23
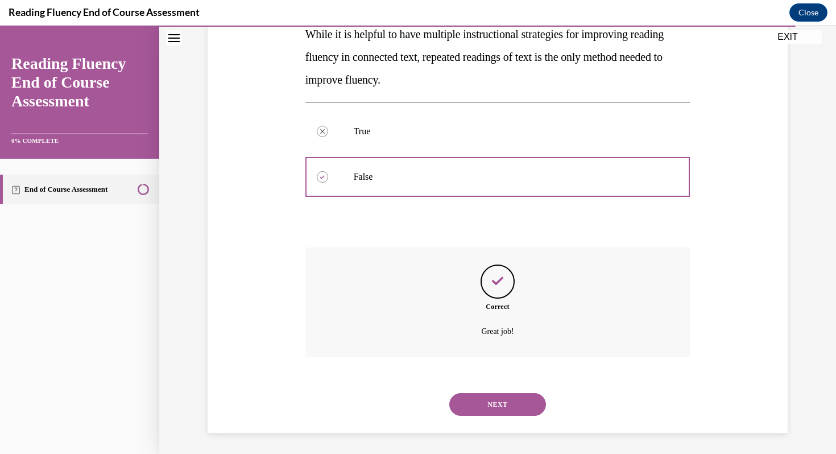
scroll to position [218, 0]
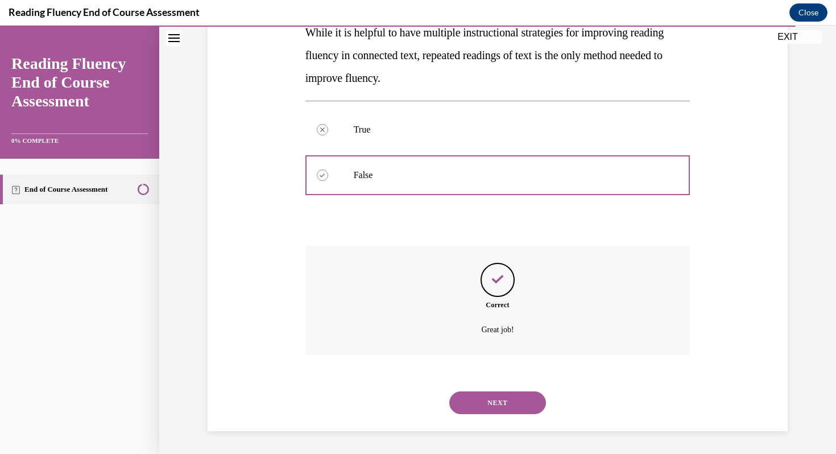
click at [472, 395] on button "NEXT" at bounding box center [497, 402] width 97 height 23
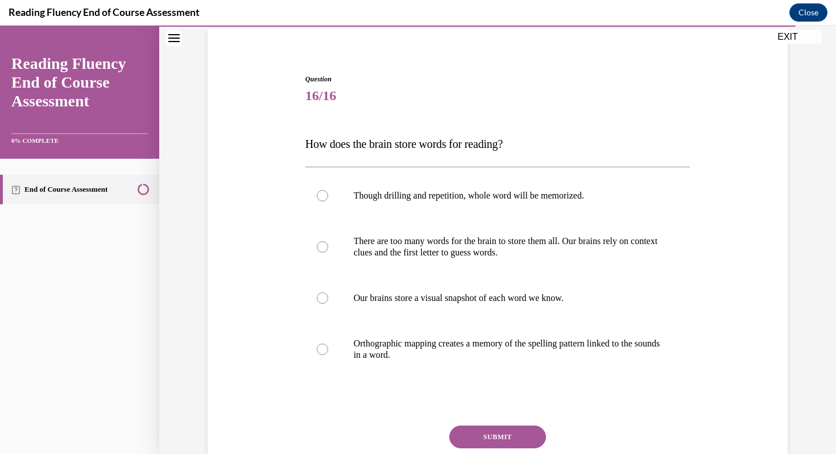
scroll to position [85, 0]
click at [337, 352] on label "Orthographic mapping creates a memory of the spelling pattern linked to the sou…" at bounding box center [498, 348] width 385 height 57
click at [328, 352] on input "Orthographic mapping creates a memory of the spelling pattern linked to the sou…" at bounding box center [322, 348] width 11 height 11
radio input "true"
click at [375, 302] on p "Our brains store a visual snapshot of each word we know." at bounding box center [508, 296] width 308 height 11
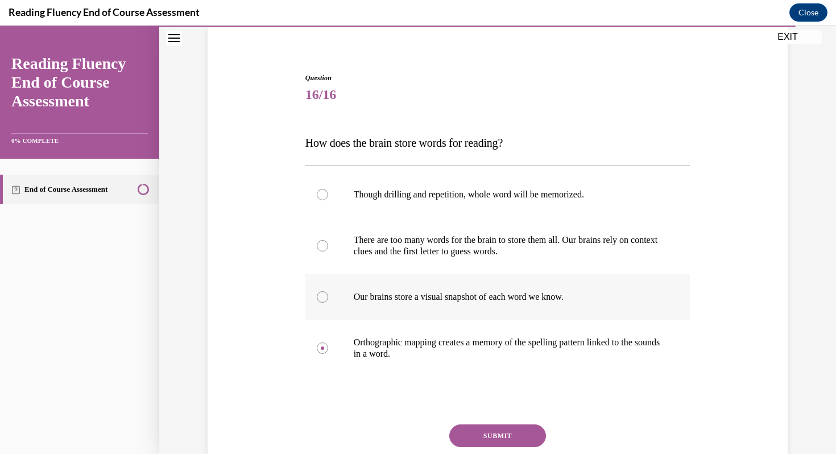
click at [328, 302] on input "Our brains store a visual snapshot of each word we know." at bounding box center [322, 296] width 11 height 11
radio input "true"
click at [468, 431] on button "SUBMIT" at bounding box center [497, 435] width 97 height 23
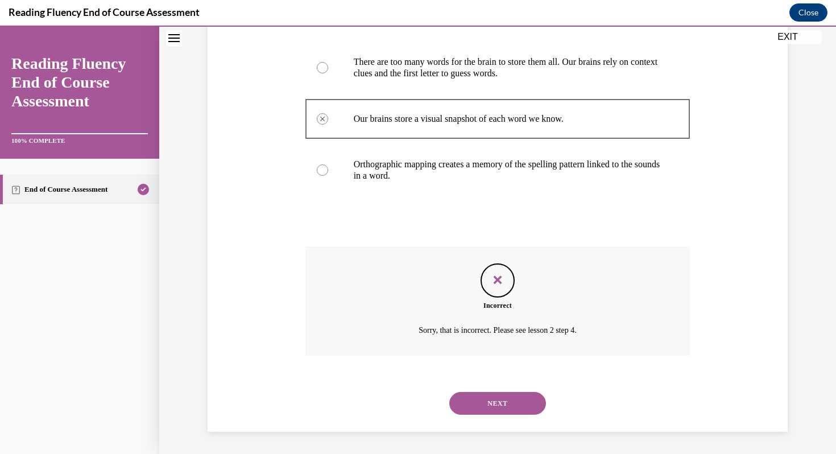
scroll to position [264, 0]
click at [490, 411] on button "NEXT" at bounding box center [497, 402] width 97 height 23
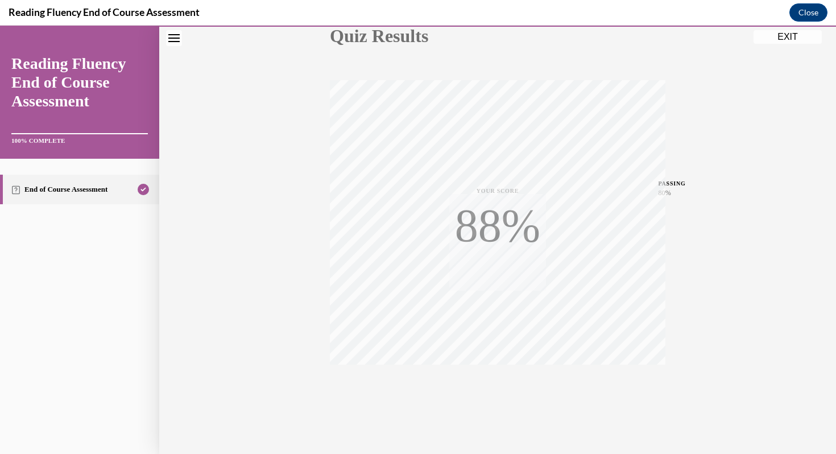
scroll to position [155, 0]
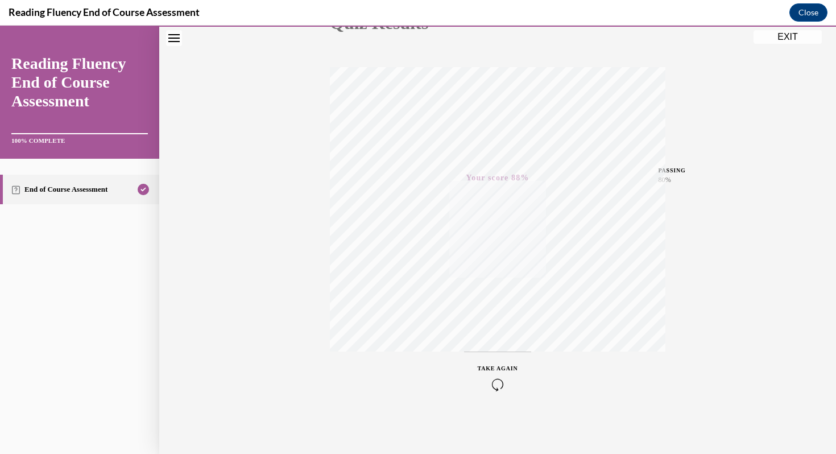
click at [788, 35] on button "EXIT" at bounding box center [788, 37] width 68 height 14
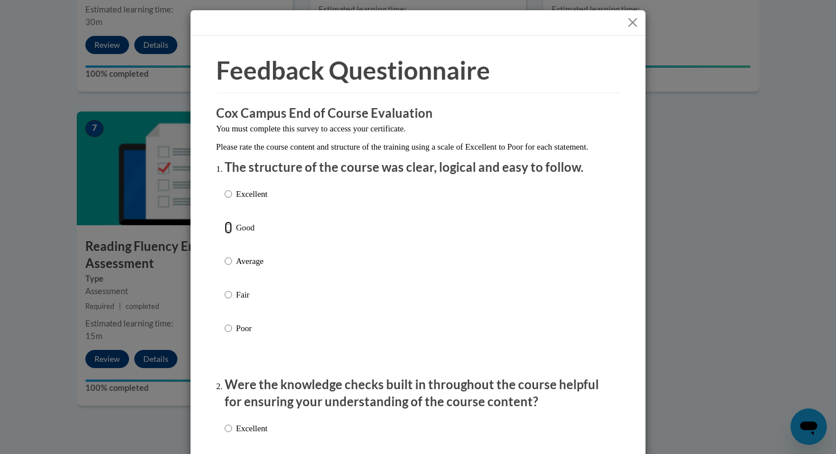
click at [228, 234] on input "Good" at bounding box center [228, 227] width 7 height 13
radio input "true"
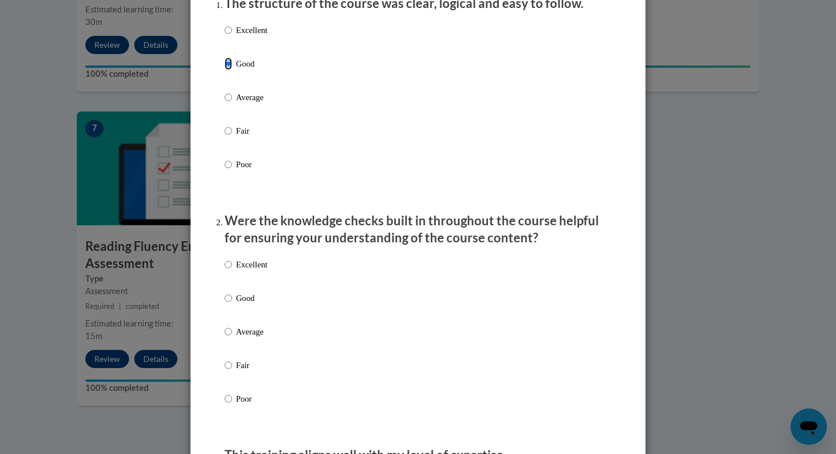
scroll to position [177, 0]
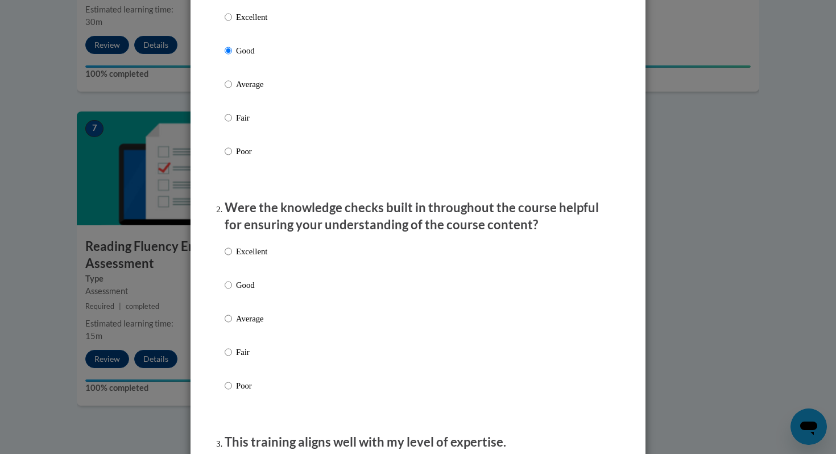
click at [230, 291] on input "Good" at bounding box center [228, 285] width 7 height 13
radio input "true"
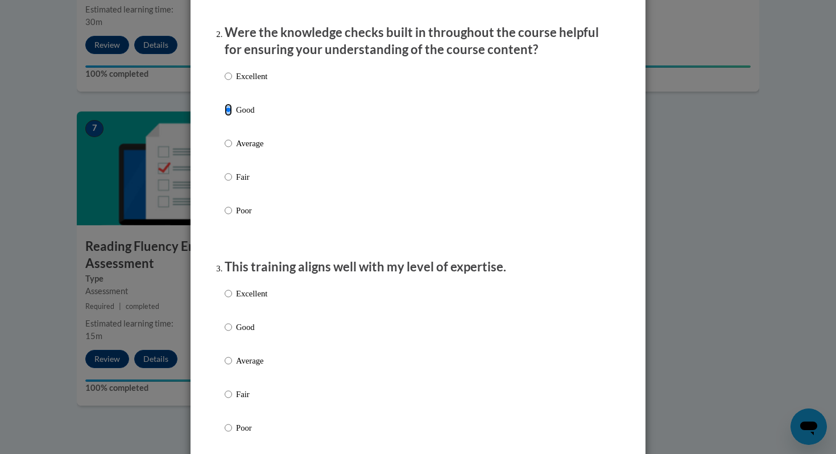
scroll to position [468, 0]
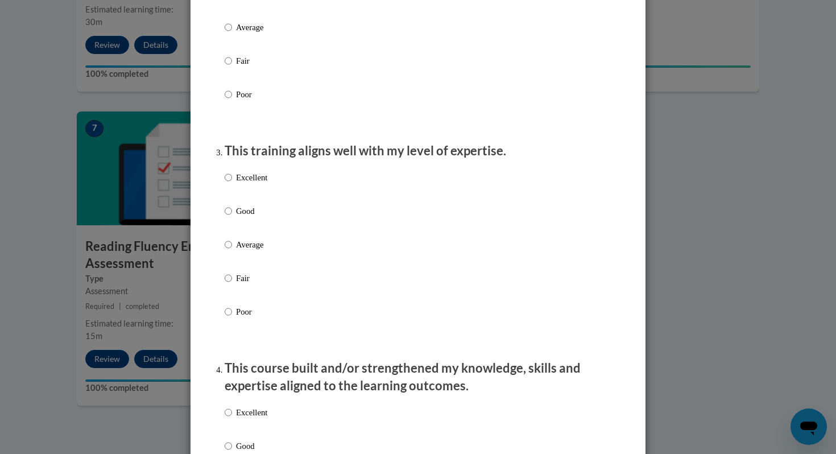
click at [234, 202] on label "Excellent" at bounding box center [246, 186] width 43 height 31
click at [232, 184] on input "Excellent" at bounding box center [228, 177] width 7 height 13
radio input "true"
click at [230, 217] on input "Good" at bounding box center [228, 211] width 7 height 13
radio input "true"
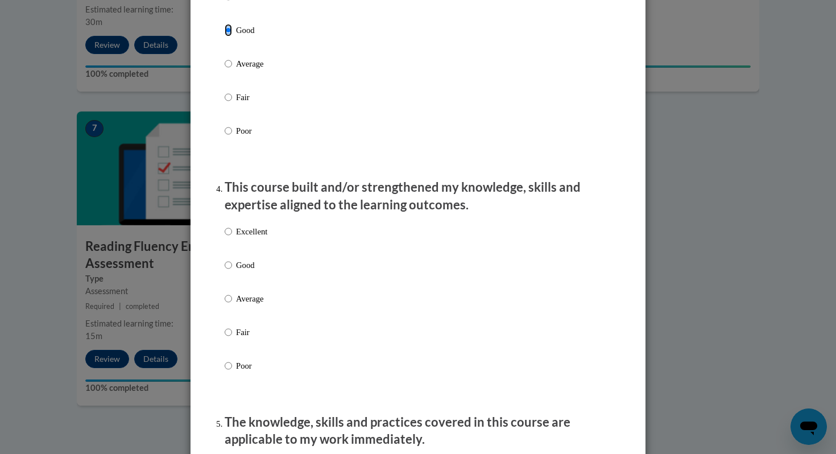
scroll to position [650, 0]
click at [226, 271] on input "Good" at bounding box center [228, 264] width 7 height 13
radio input "true"
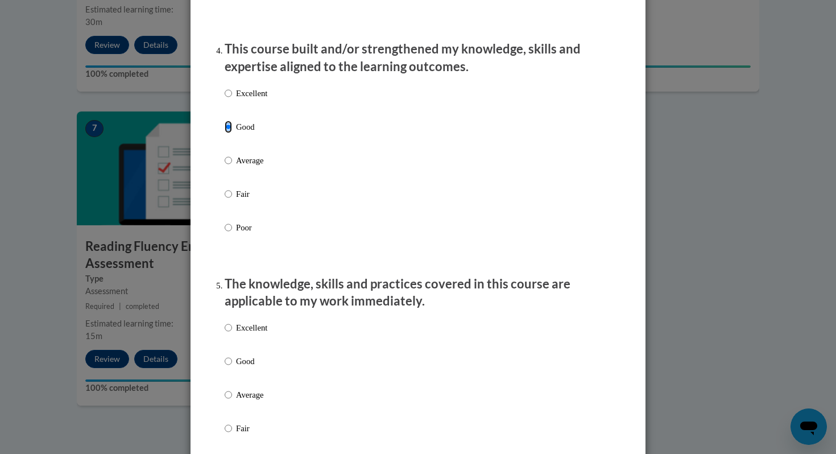
scroll to position [789, 0]
click at [232, 372] on label "Good" at bounding box center [246, 369] width 43 height 31
click at [232, 366] on input "Good" at bounding box center [228, 360] width 7 height 13
radio input "true"
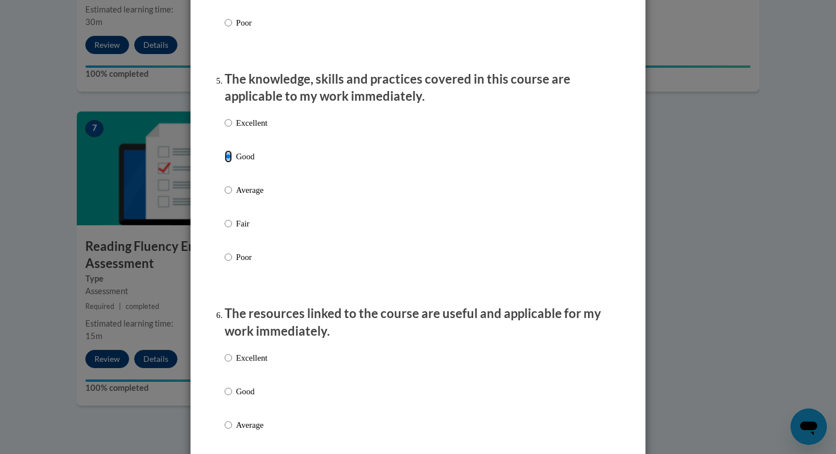
scroll to position [999, 0]
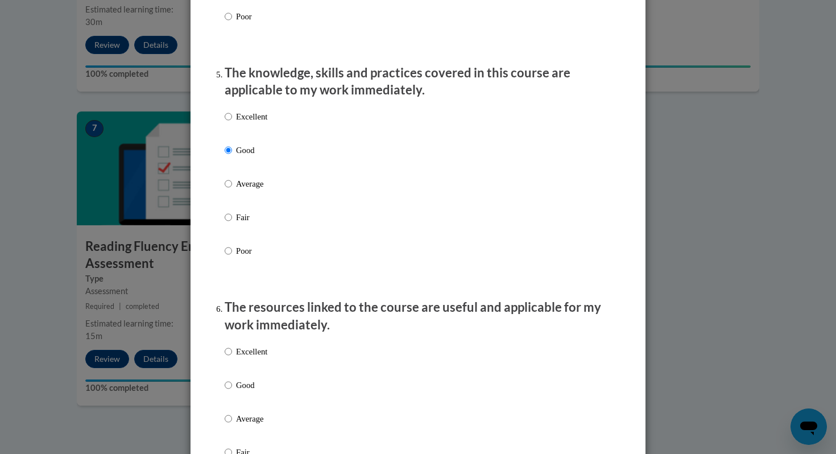
click at [232, 394] on label "Good" at bounding box center [246, 394] width 43 height 31
click at [232, 391] on input "Good" at bounding box center [228, 385] width 7 height 13
radio input "true"
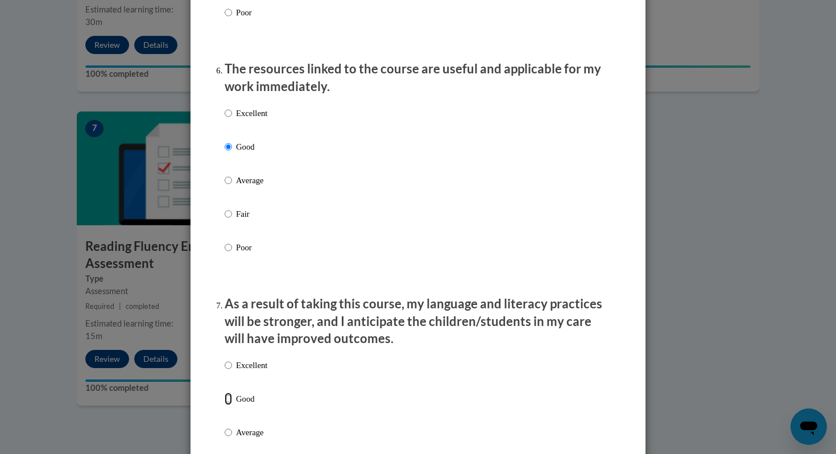
click at [229, 405] on input "Good" at bounding box center [228, 399] width 7 height 13
radio input "true"
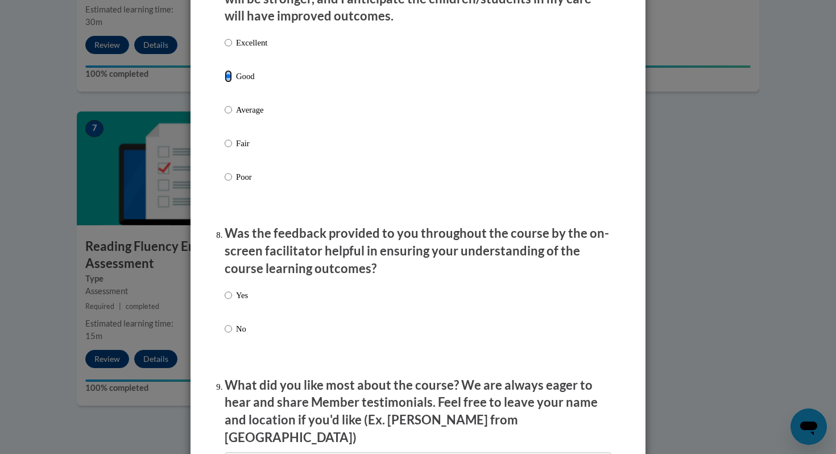
scroll to position [1560, 0]
click at [229, 299] on input "Yes" at bounding box center [228, 294] width 7 height 13
radio input "true"
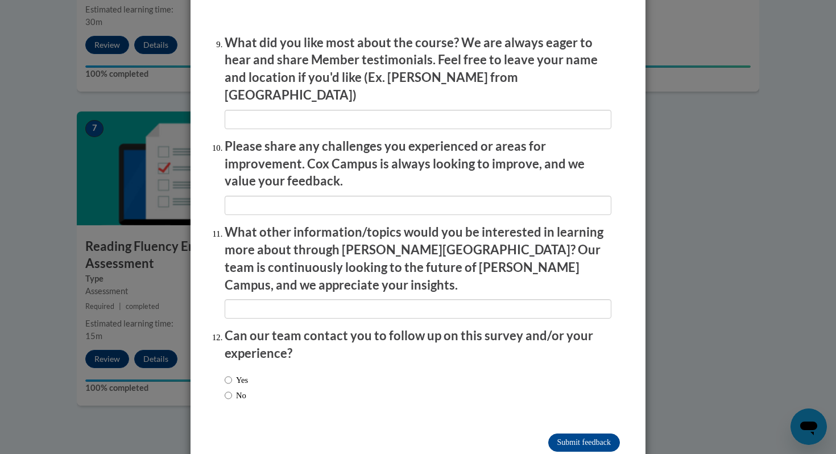
scroll to position [1913, 0]
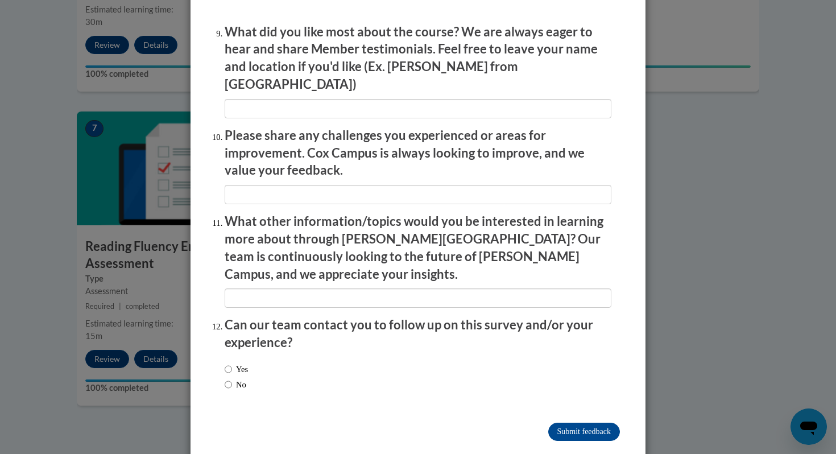
click at [243, 378] on label "No" at bounding box center [236, 384] width 22 height 13
click at [232, 378] on input "No" at bounding box center [228, 384] width 7 height 13
radio input "true"
click at [593, 423] on input "Submit feedback" at bounding box center [584, 432] width 72 height 18
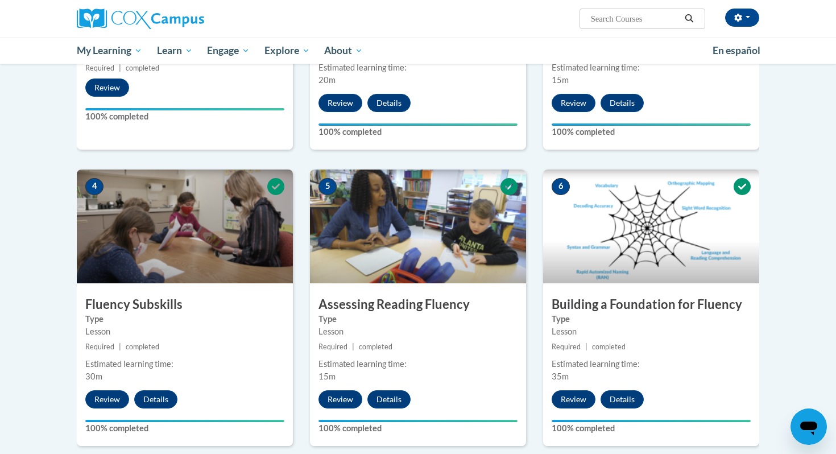
scroll to position [0, 0]
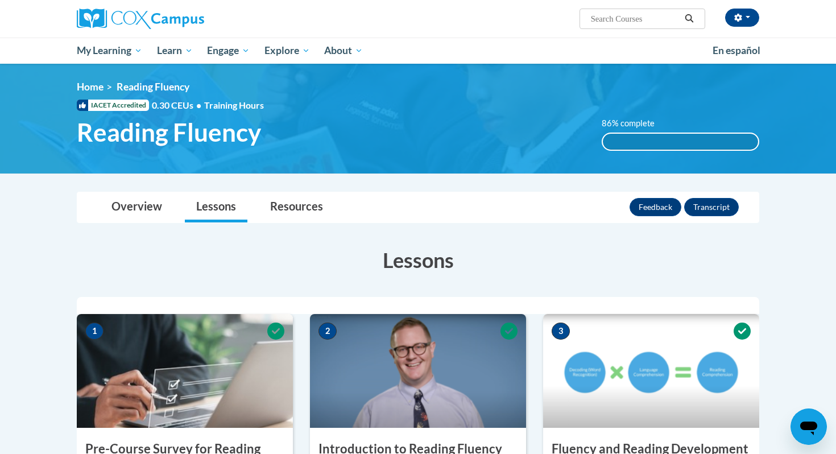
click at [684, 142] on div "86% complete" at bounding box center [681, 142] width 156 height 16
click at [625, 141] on div "86% complete" at bounding box center [681, 142] width 156 height 16
click at [618, 134] on div "86% complete" at bounding box center [681, 142] width 156 height 16
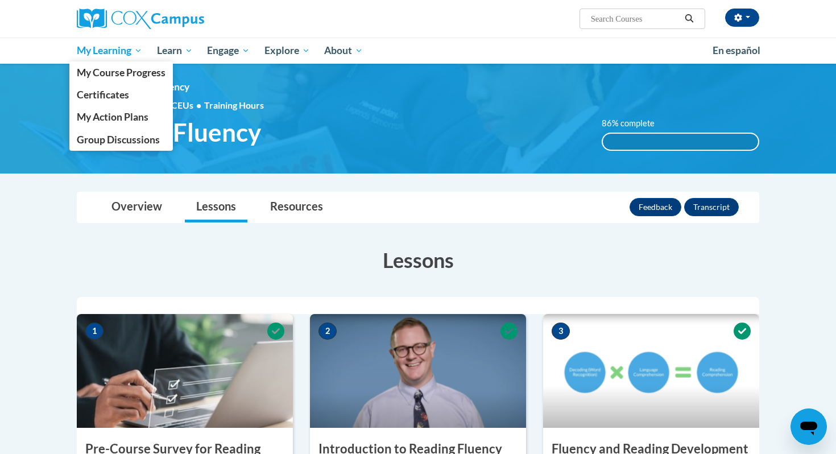
click at [105, 48] on span "My Learning" at bounding box center [109, 51] width 65 height 14
click at [112, 100] on span "Certificates" at bounding box center [103, 95] width 52 height 12
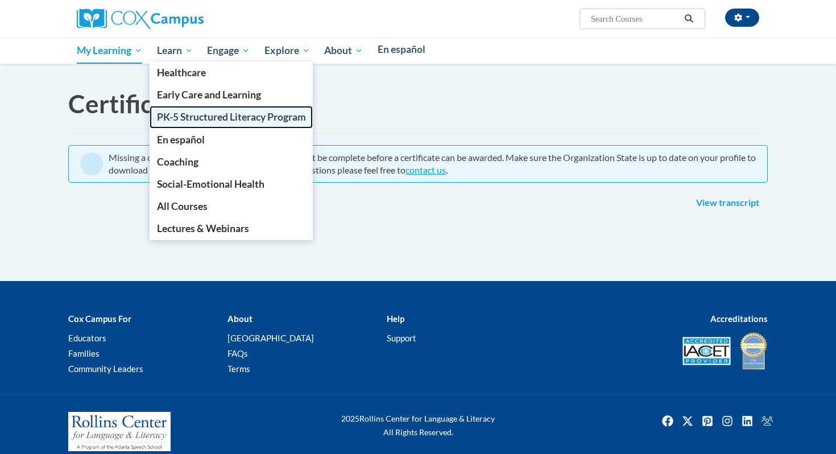
click at [182, 116] on span "PK-5 Structured Literacy Program" at bounding box center [231, 117] width 149 height 12
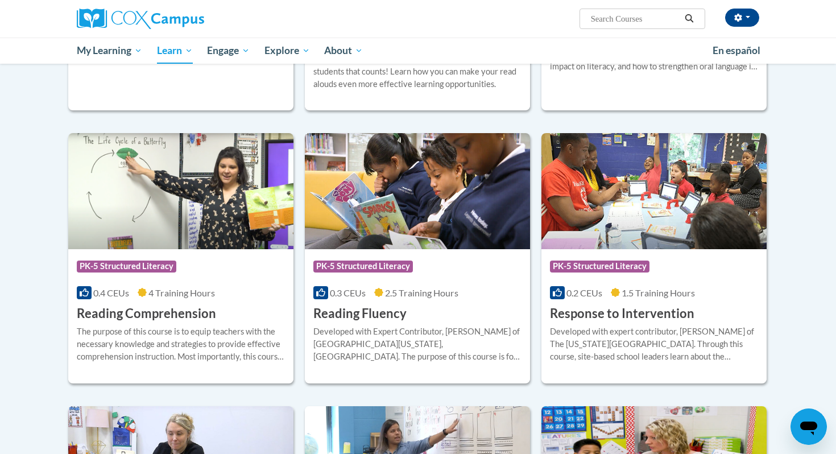
scroll to position [913, 0]
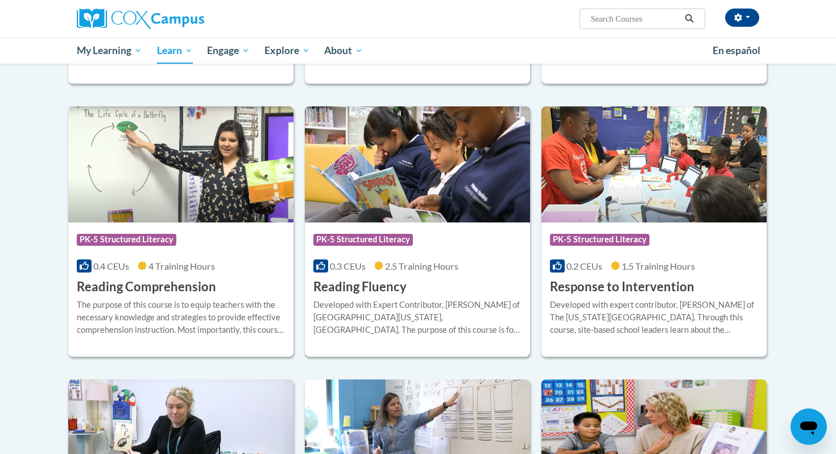
click at [344, 299] on div "Developed with Expert Contributor, [PERSON_NAME] of [GEOGRAPHIC_DATA][US_STATE]…" at bounding box center [418, 318] width 208 height 38
